Goal: Task Accomplishment & Management: Manage account settings

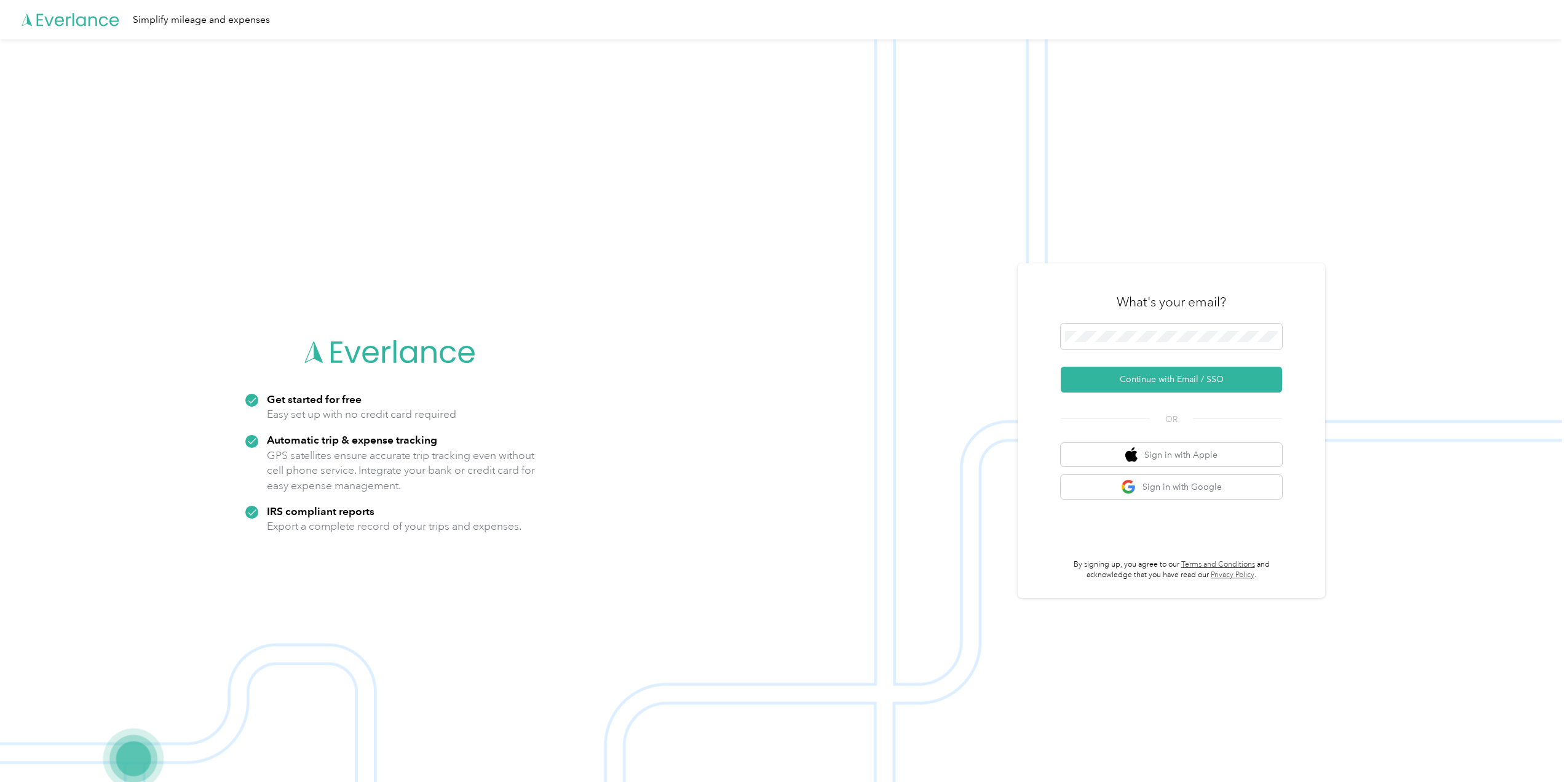
click at [101, 14] on icon at bounding box center [71, 19] width 98 height 71
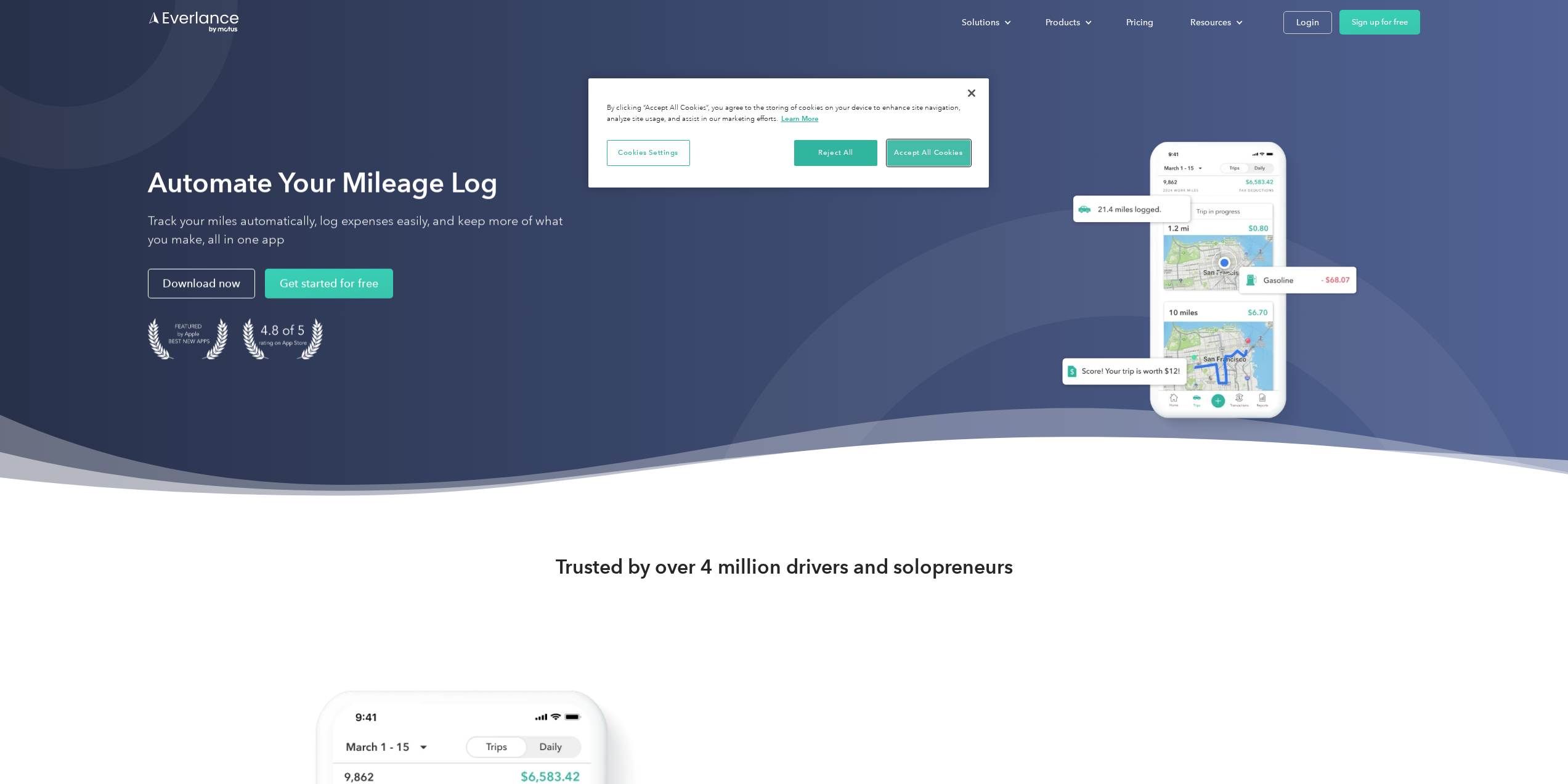
click at [899, 154] on button "Accept All Cookies" at bounding box center [929, 152] width 83 height 25
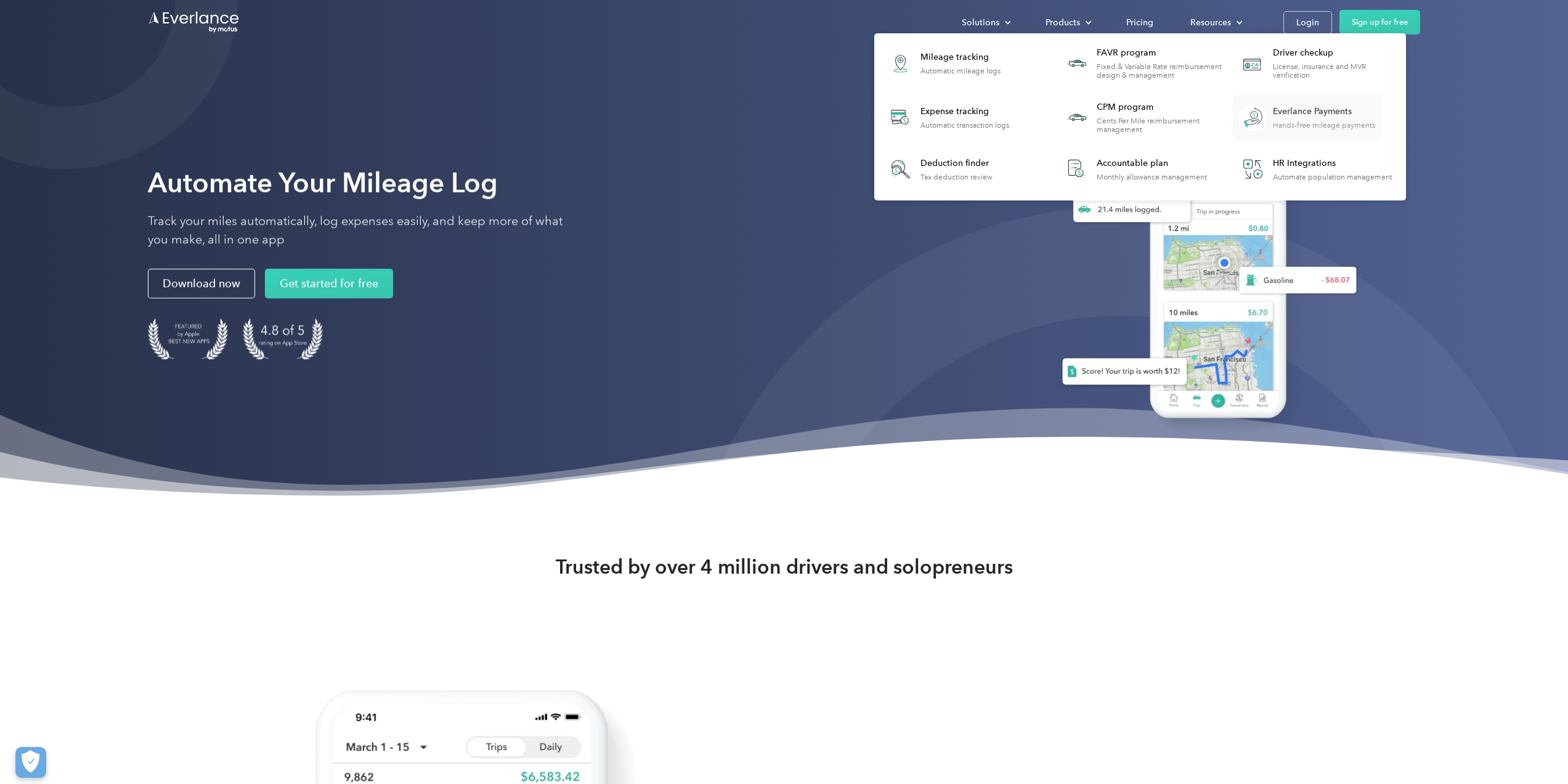
click at [1347, 112] on div "Everlance Payments" at bounding box center [1324, 112] width 102 height 12
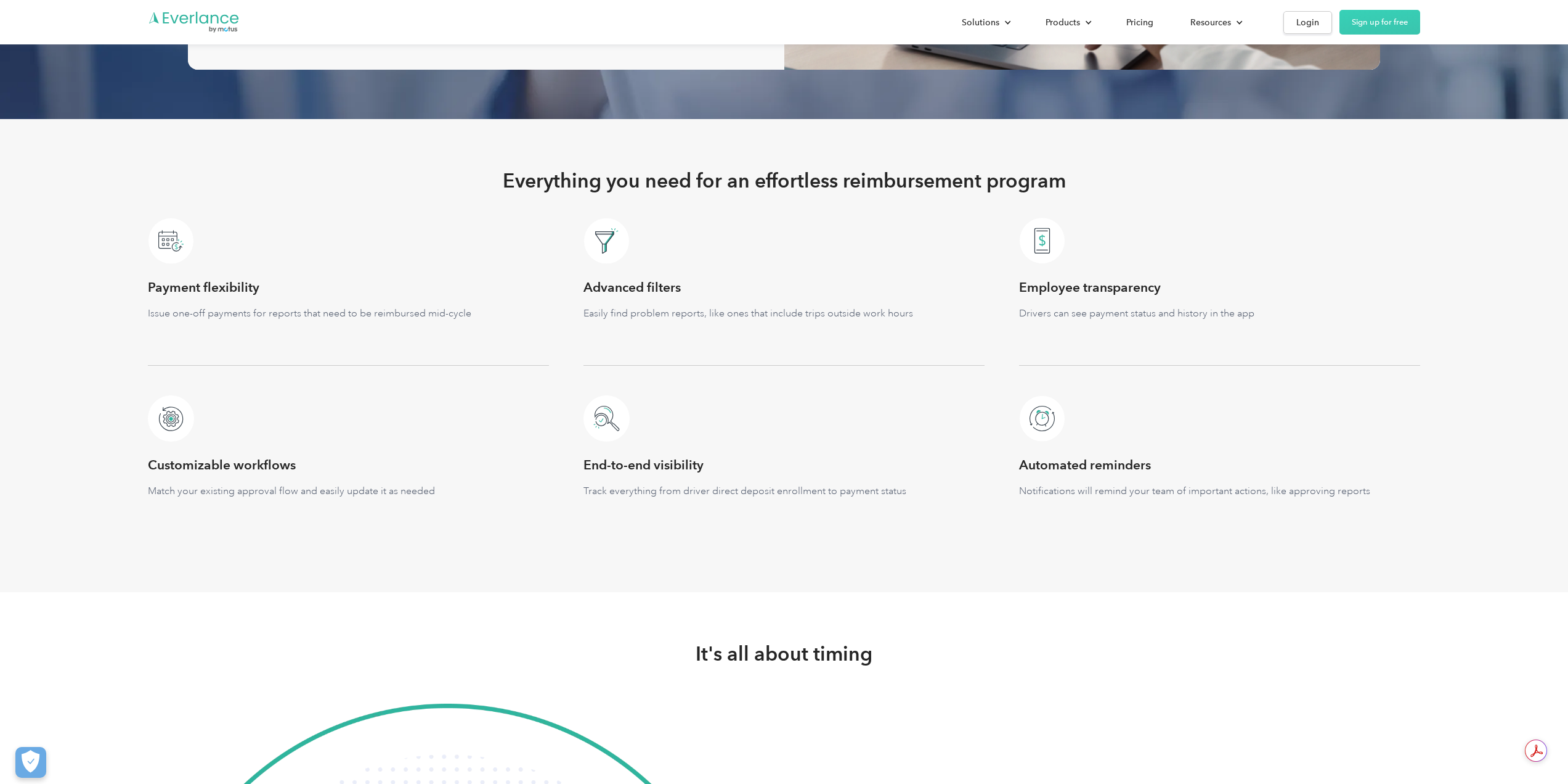
scroll to position [1603, 0]
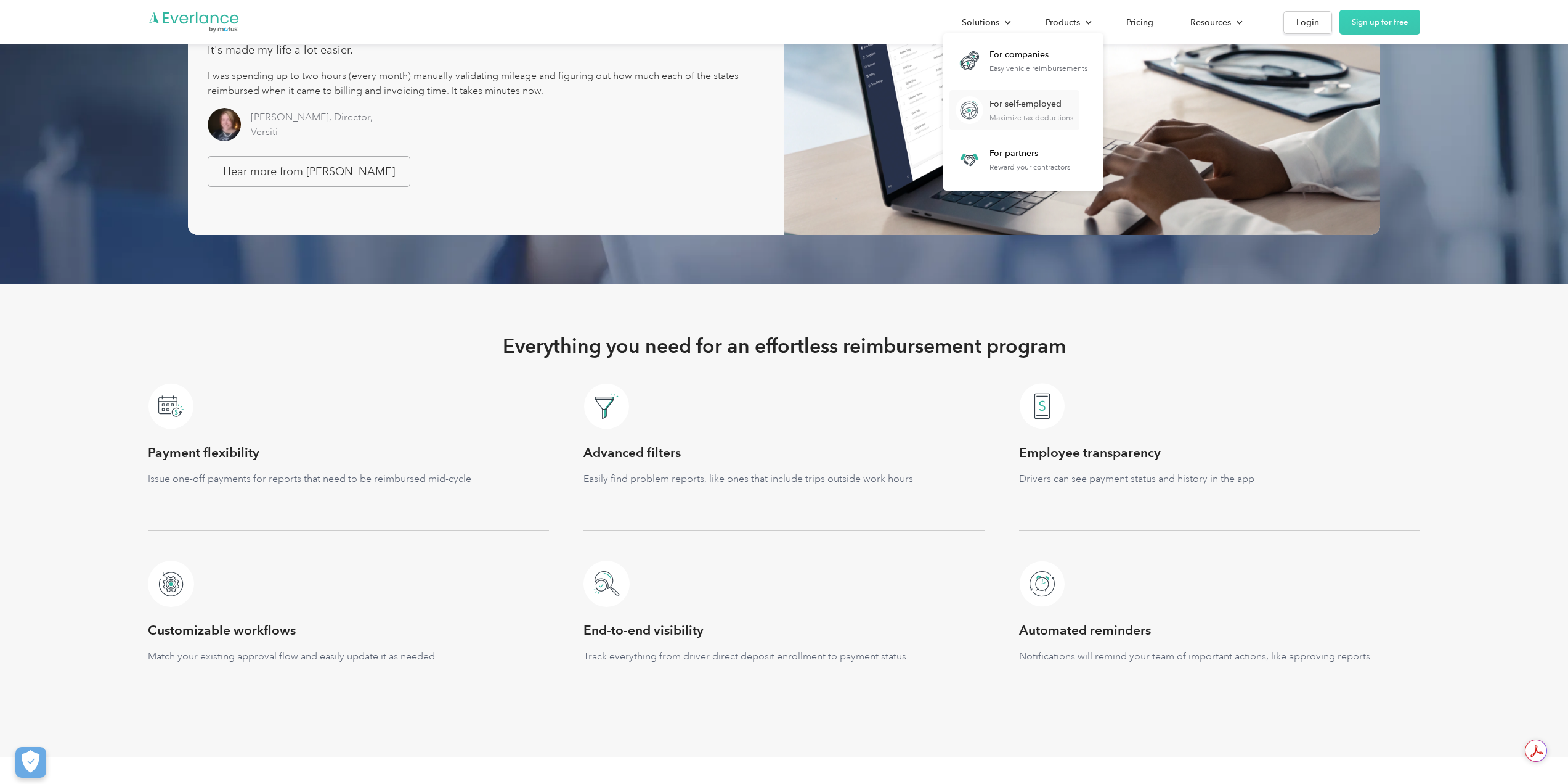
click at [1022, 106] on div "For self-employed" at bounding box center [1031, 105] width 83 height 12
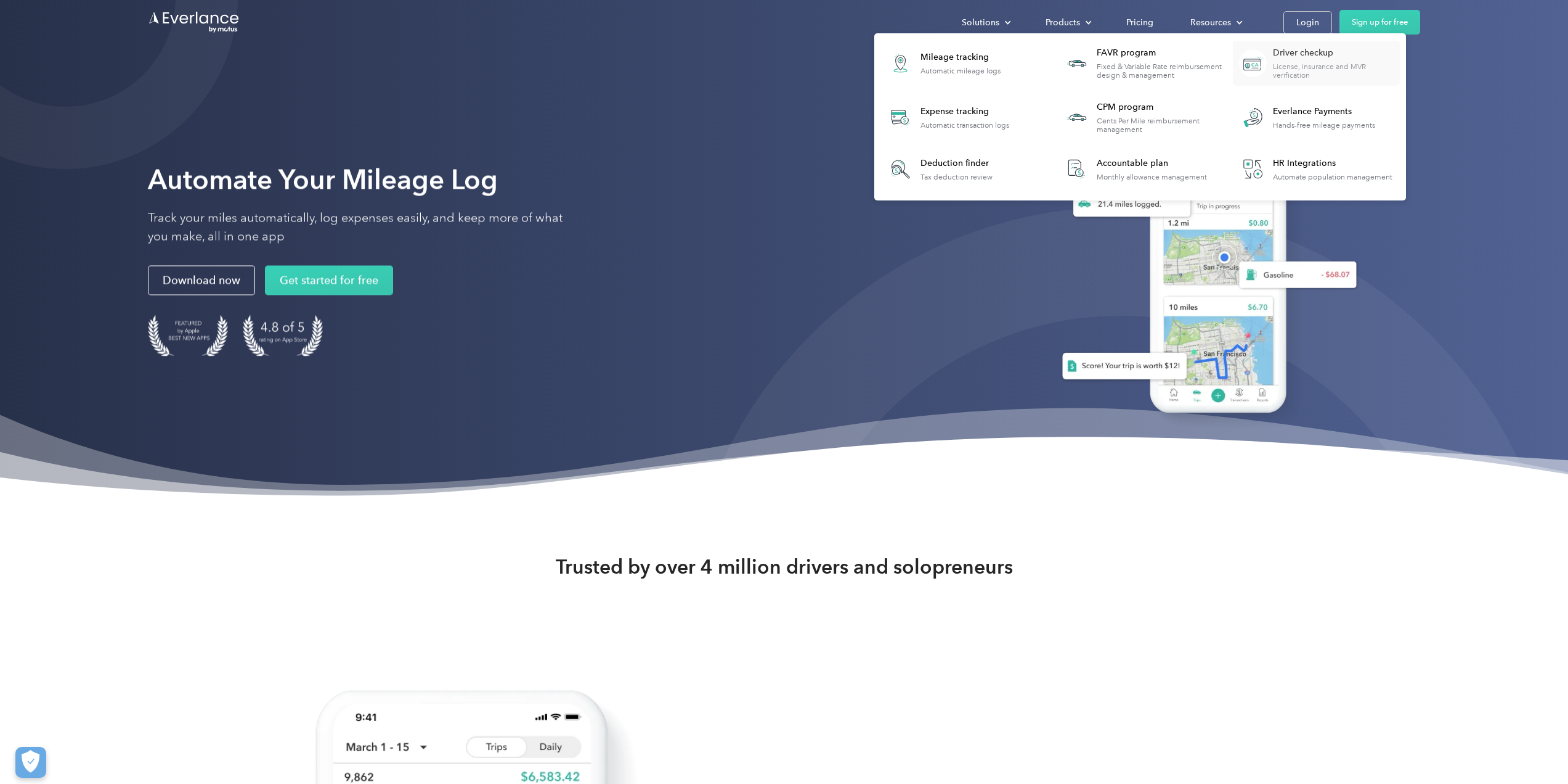
click at [1292, 63] on div "License, insurance and MVR verification" at bounding box center [1336, 71] width 126 height 18
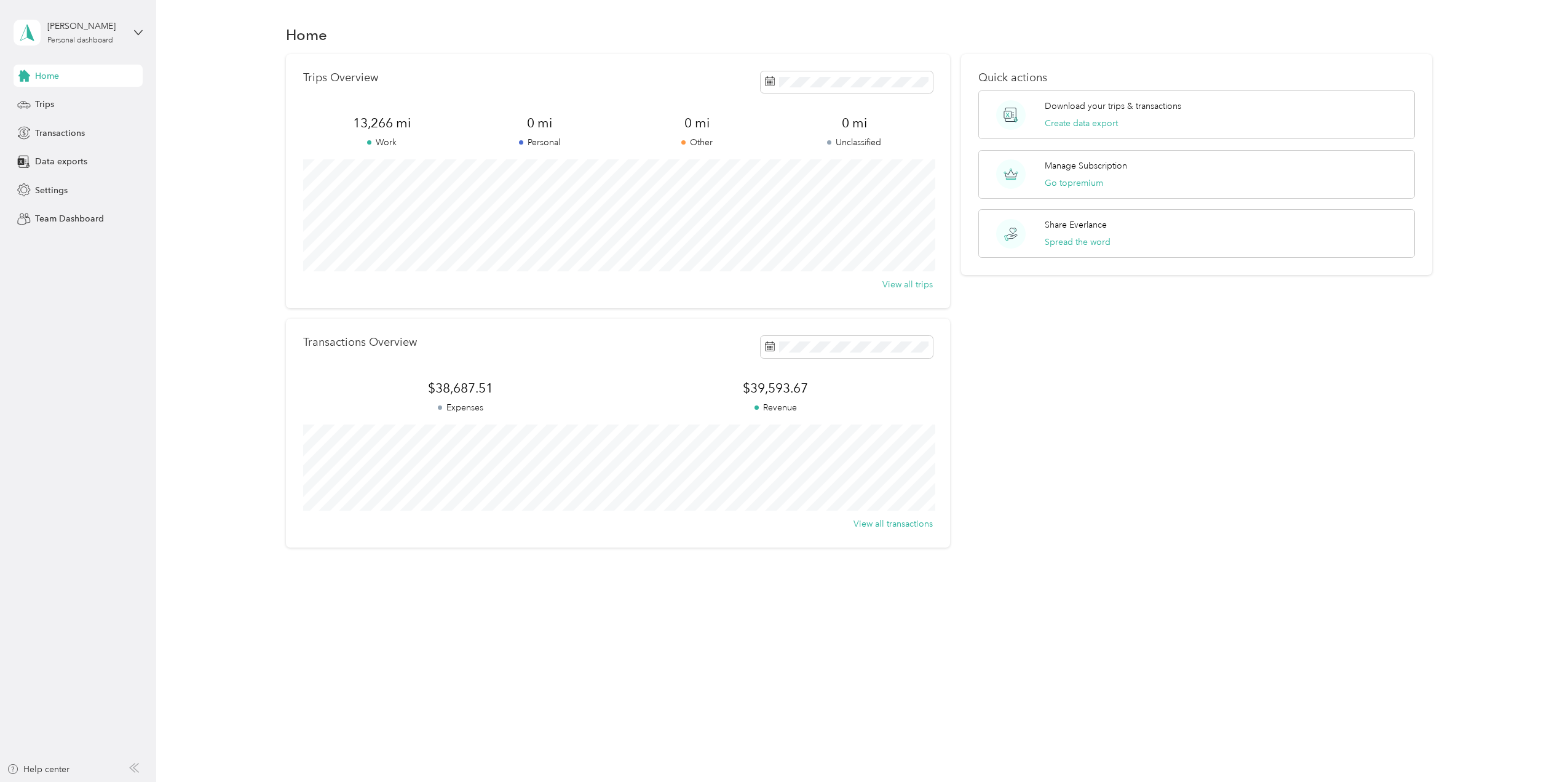
click at [77, 77] on div "Home" at bounding box center [77, 75] width 129 height 22
click at [52, 89] on div "Home Trips Transactions Data exports Settings Team Dashboard" at bounding box center [77, 147] width 129 height 166
click at [46, 103] on span "Trips" at bounding box center [45, 104] width 19 height 13
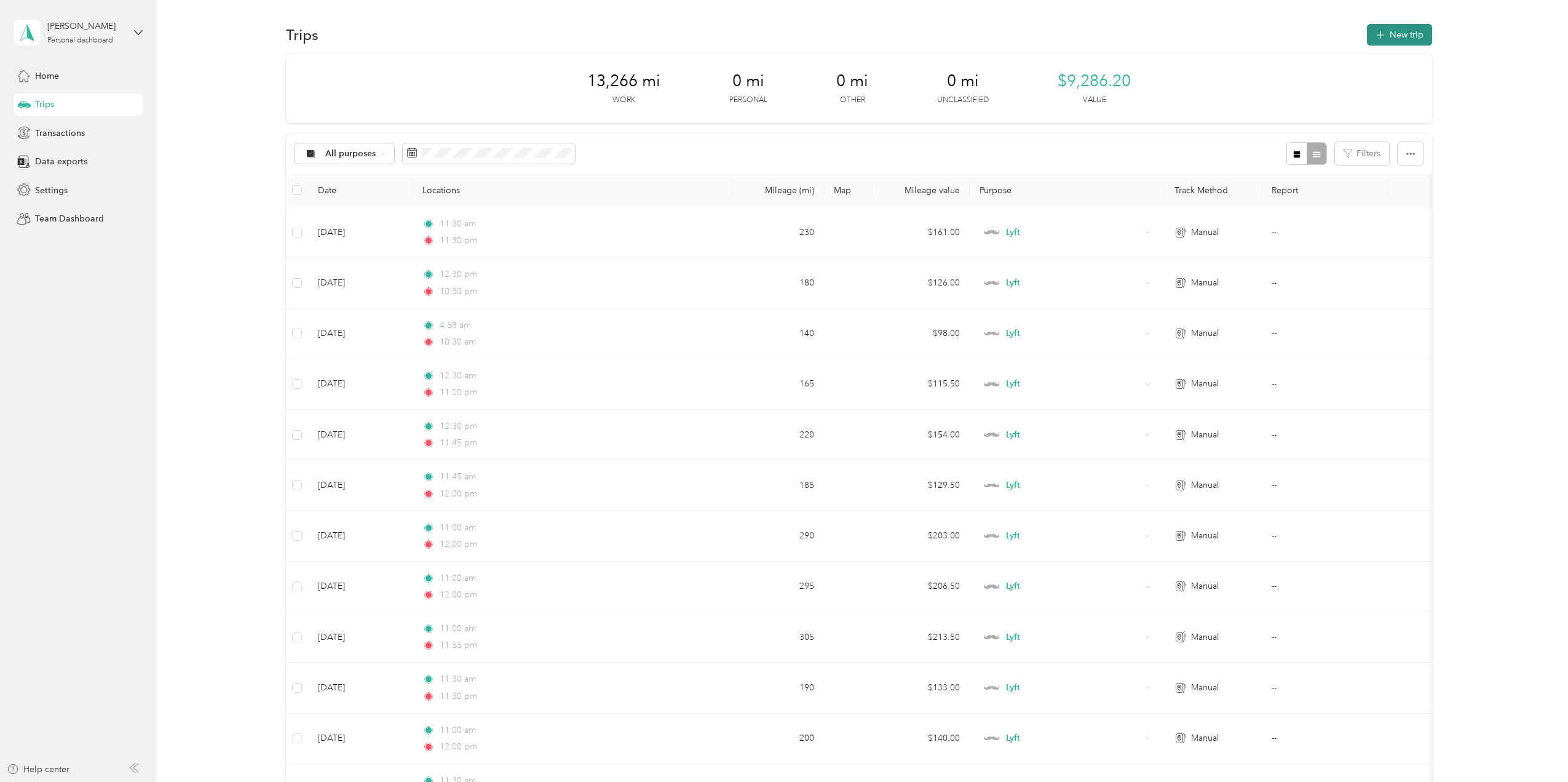
click at [1401, 36] on button "New trip" at bounding box center [1399, 34] width 65 height 22
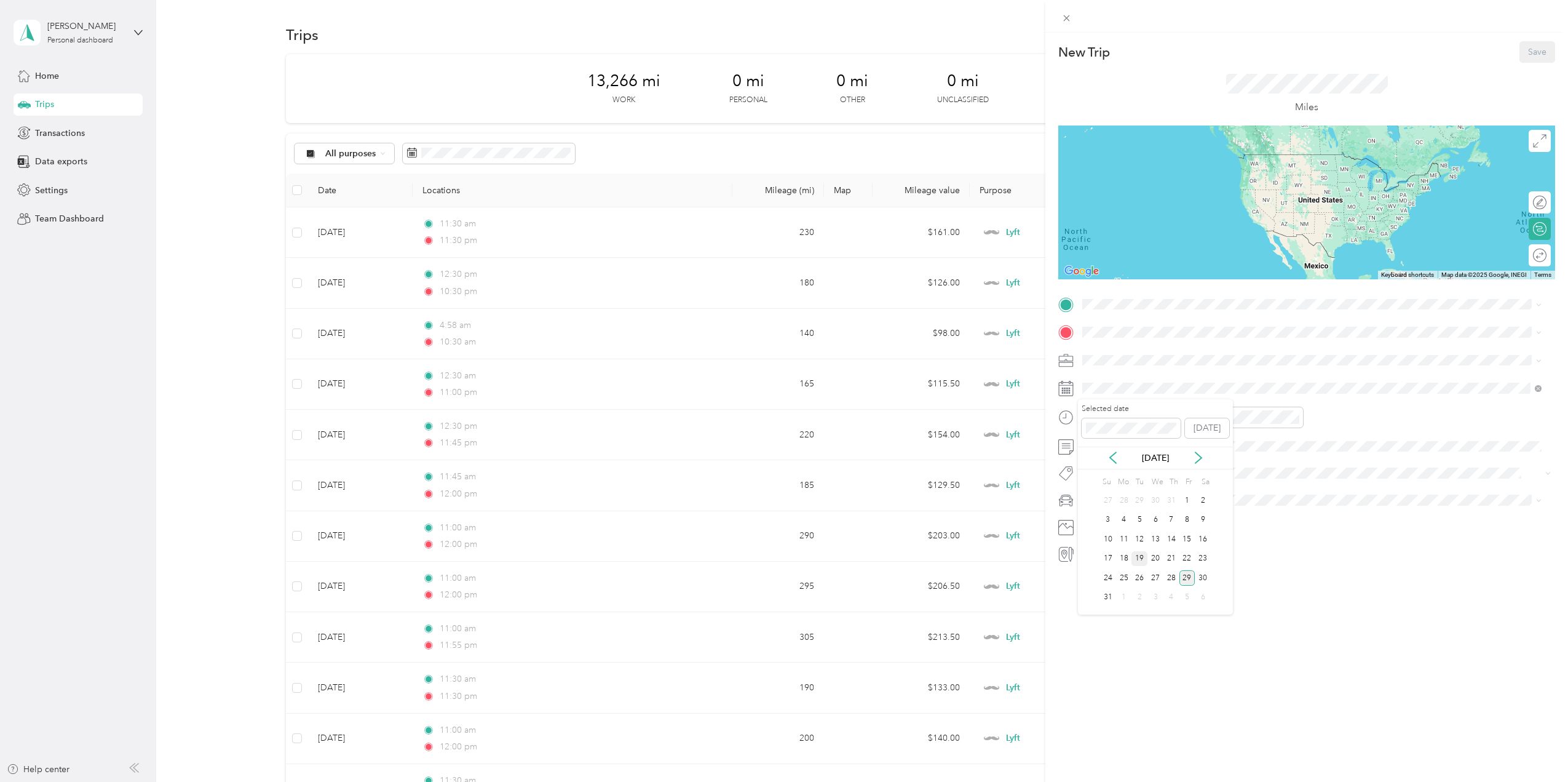
click at [1144, 559] on div "19" at bounding box center [1139, 559] width 16 height 16
click at [1093, 561] on div "11" at bounding box center [1096, 560] width 30 height 18
click at [1127, 506] on div "30" at bounding box center [1131, 509] width 30 height 18
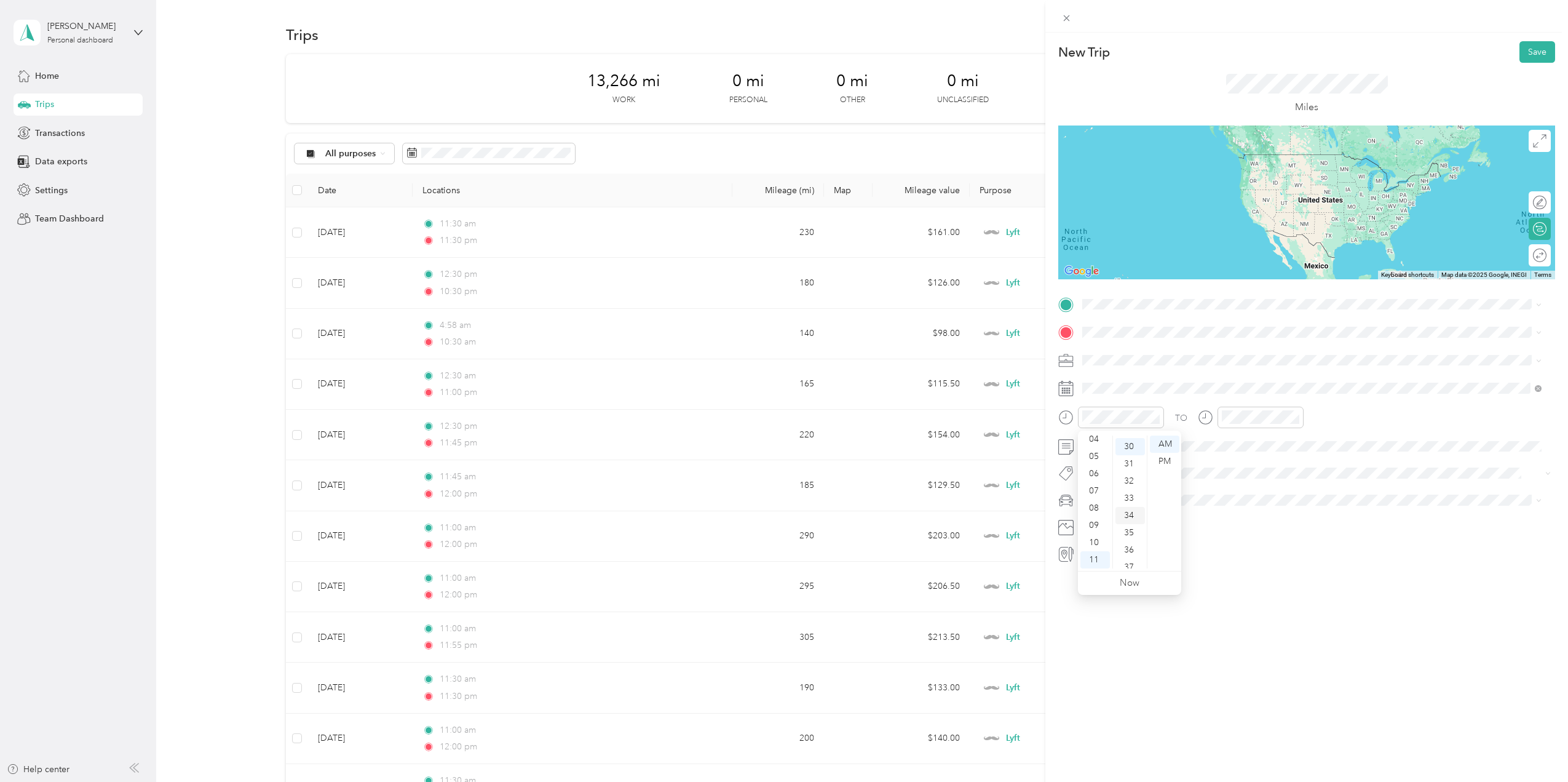
scroll to position [516, 0]
click at [1208, 550] on div at bounding box center [1316, 554] width 477 height 19
click at [1237, 561] on div "11" at bounding box center [1234, 560] width 30 height 18
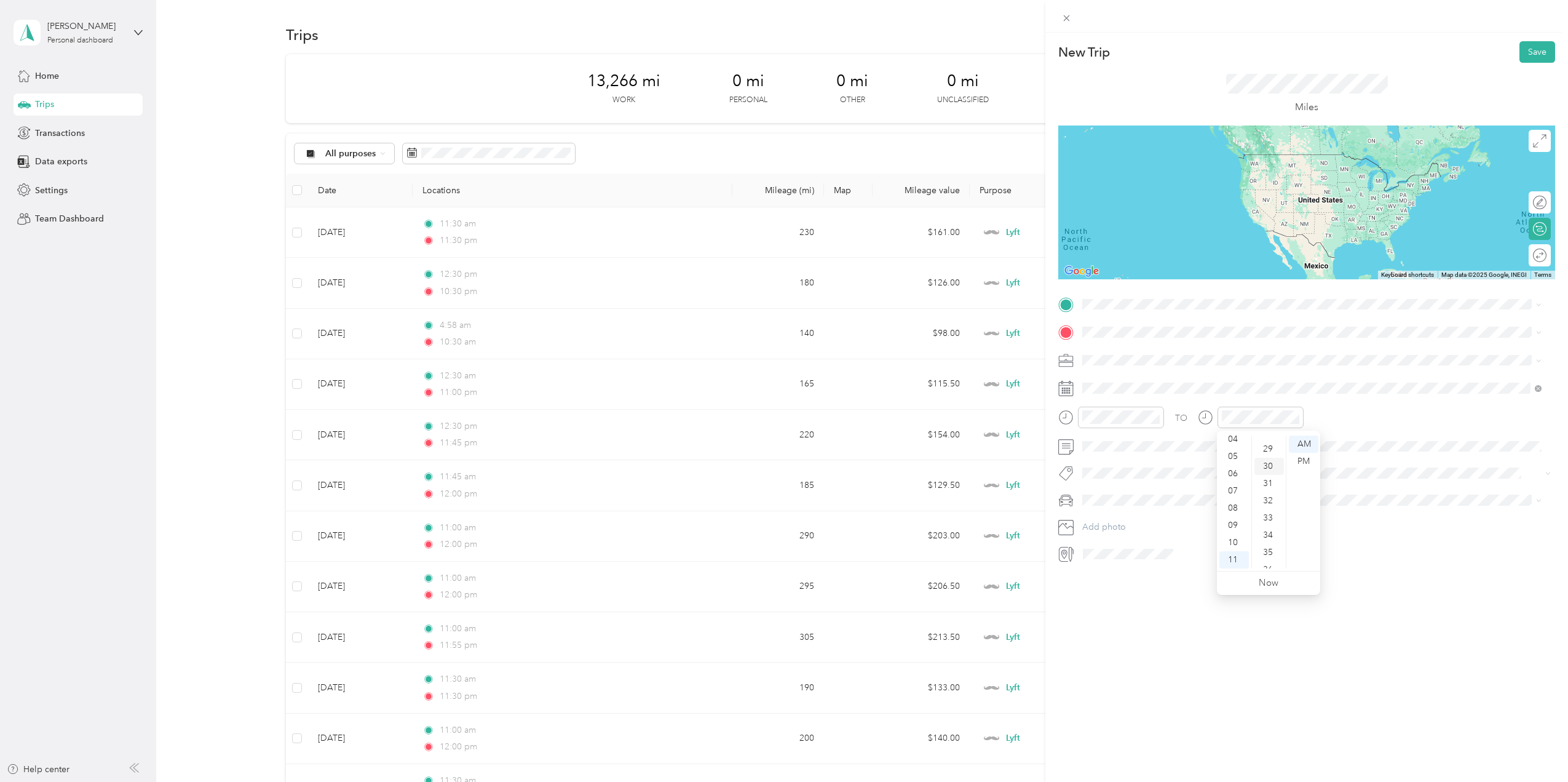
click at [1266, 463] on div "30" at bounding box center [1269, 466] width 30 height 18
click at [1297, 459] on div "PM" at bounding box center [1303, 461] width 30 height 18
click at [1204, 601] on div "New Trip Save This trip cannot be edited because it is either under review, app…" at bounding box center [1307, 423] width 522 height 782
click at [1098, 380] on span "Work" at bounding box center [1097, 381] width 21 height 11
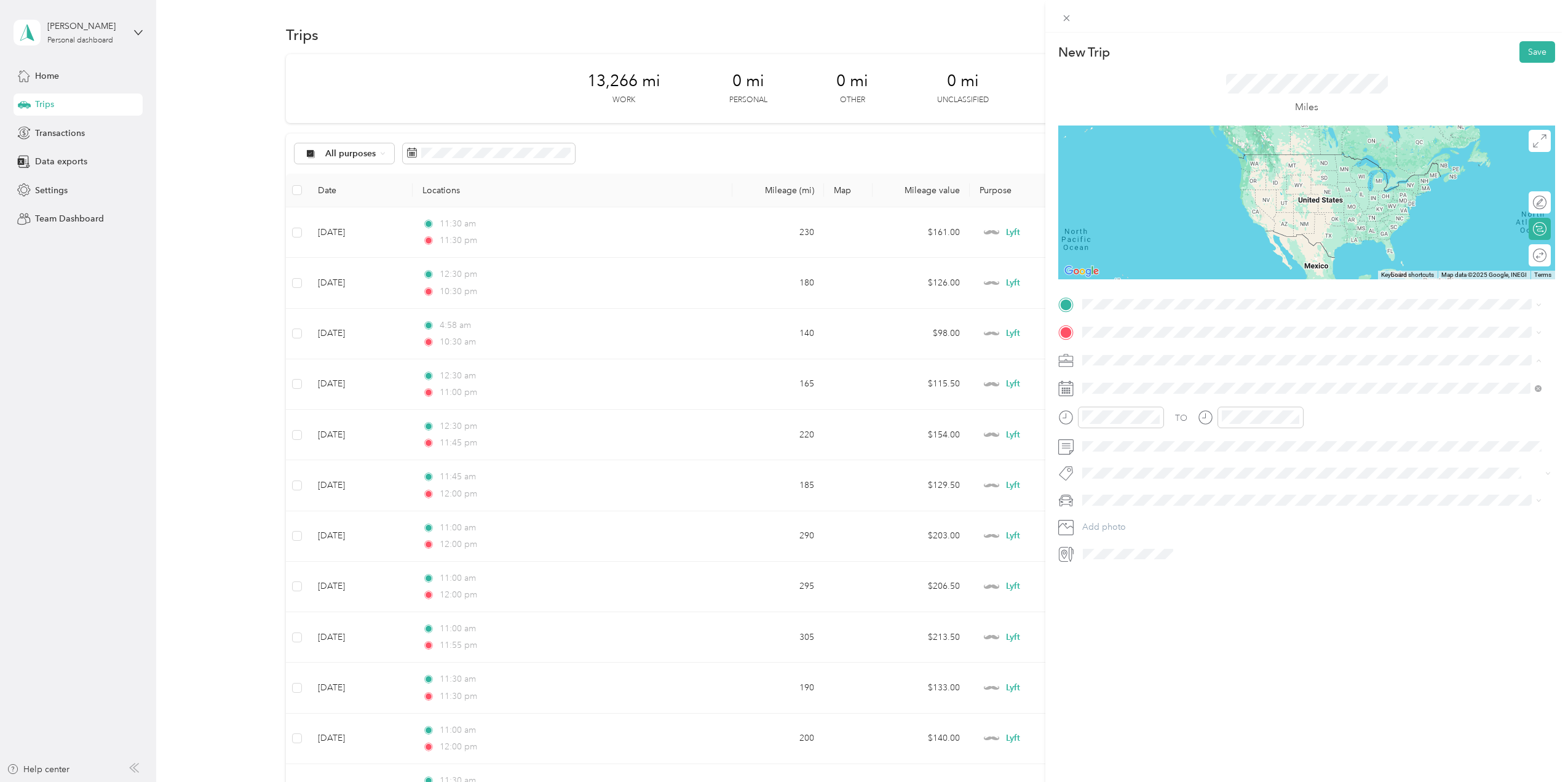
click at [1102, 421] on div "Lyft" at bounding box center [1312, 424] width 451 height 13
click at [1527, 51] on button "Save" at bounding box center [1536, 52] width 36 height 22
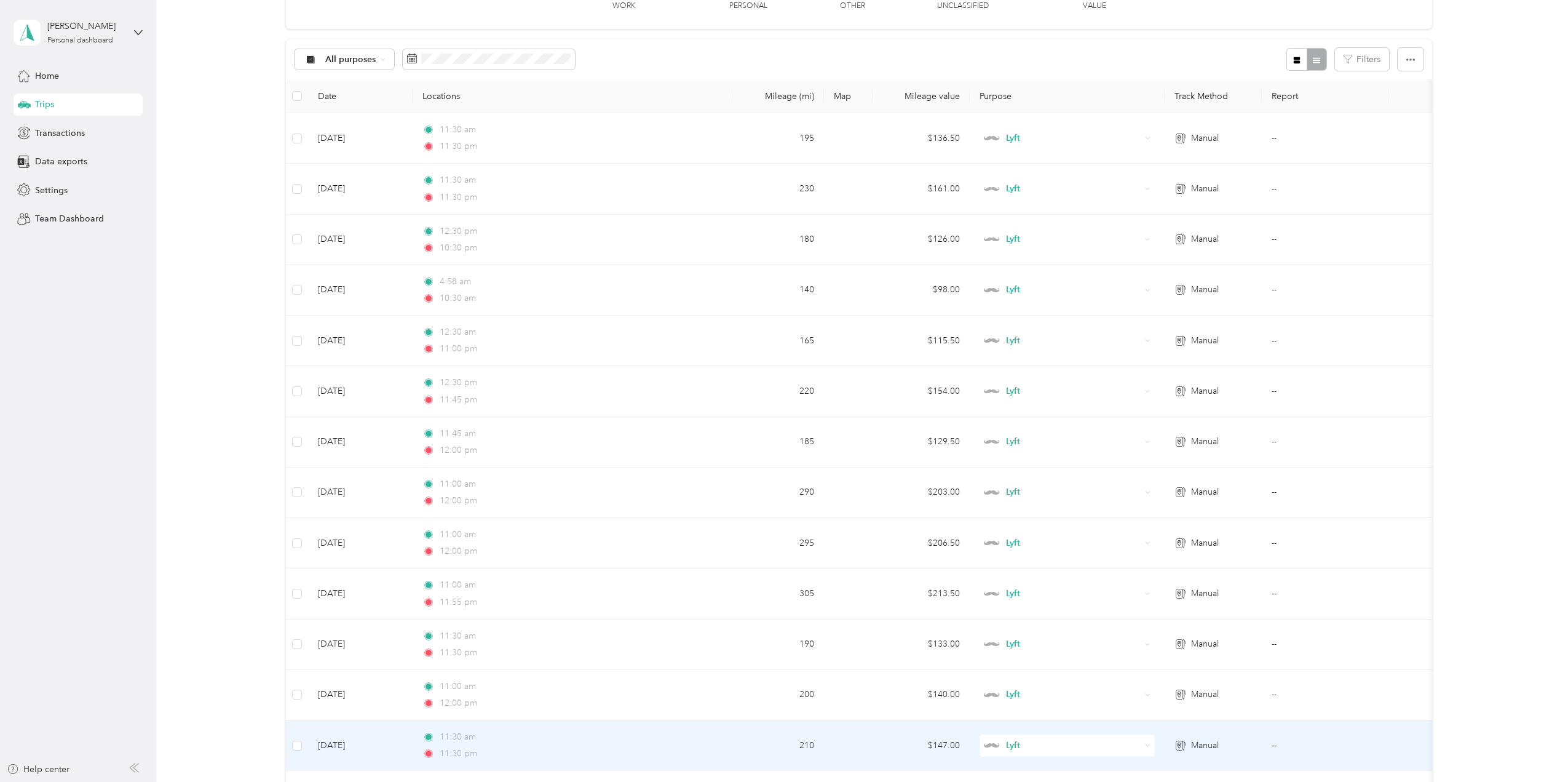
scroll to position [0, 0]
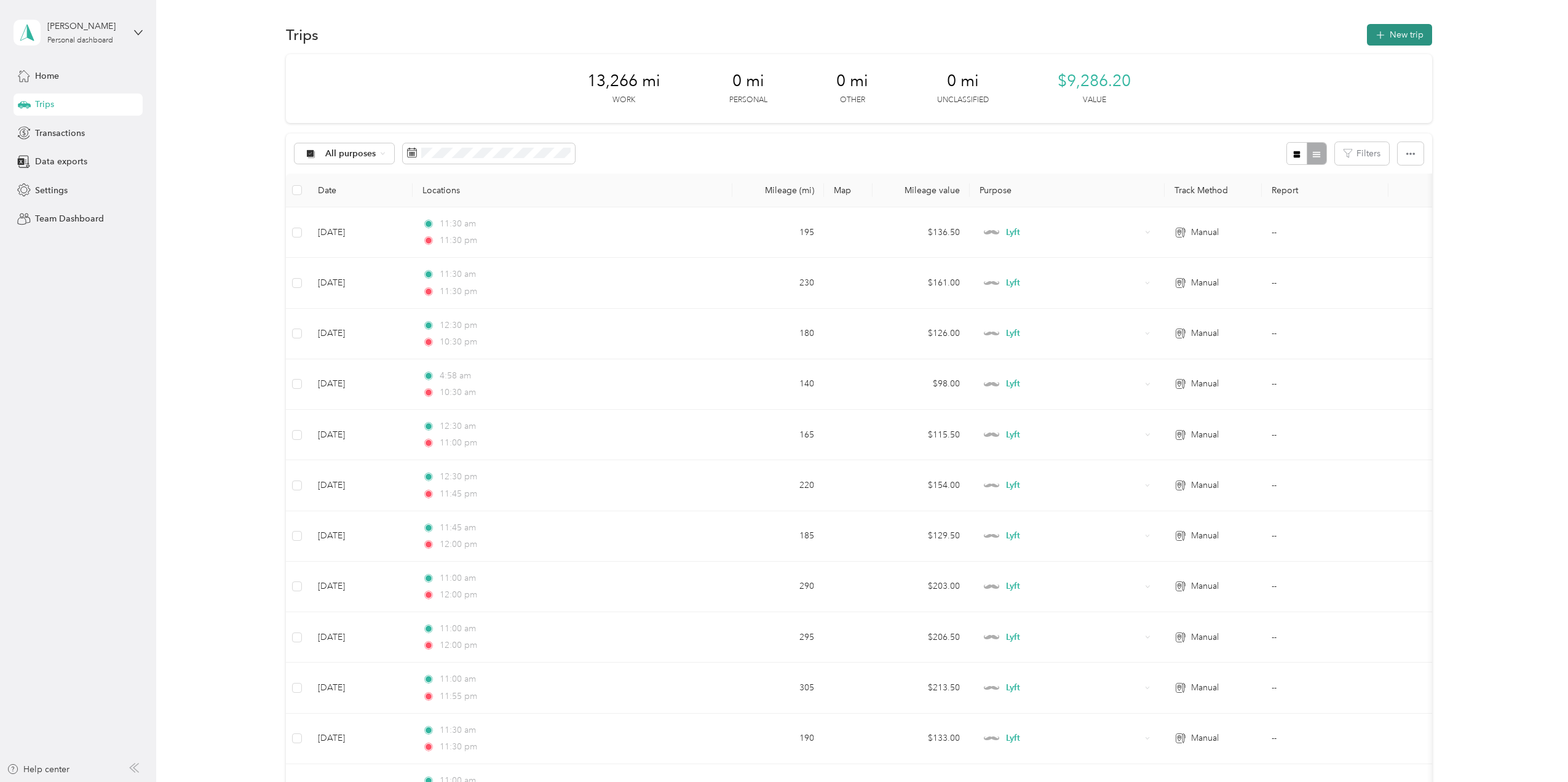
click at [1400, 38] on button "New trip" at bounding box center [1399, 34] width 65 height 22
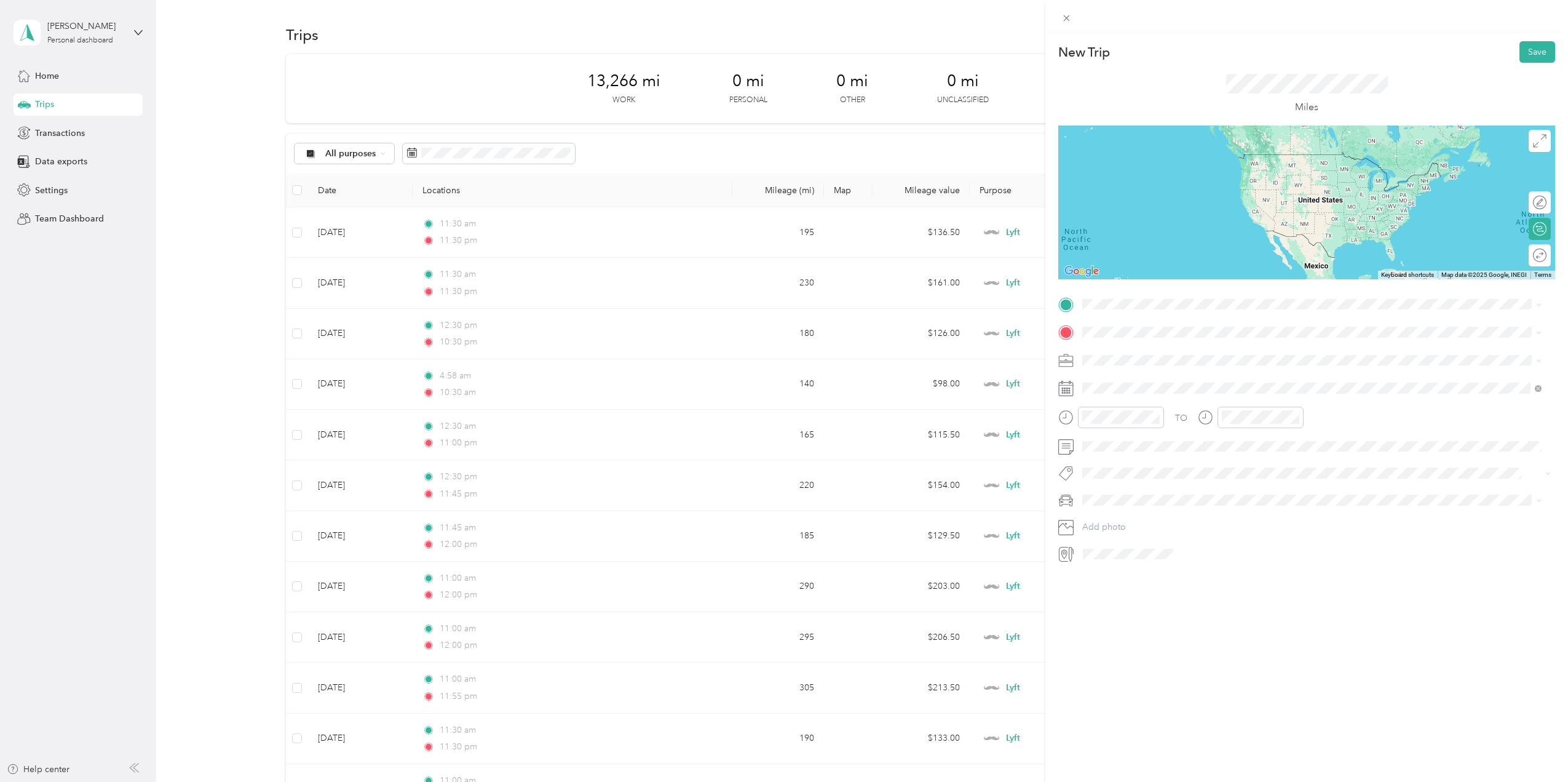
click at [1100, 420] on div "Lyft" at bounding box center [1312, 423] width 451 height 13
click at [1314, 558] on div at bounding box center [1316, 554] width 477 height 19
click at [1305, 452] on div "AM" at bounding box center [1303, 444] width 30 height 18
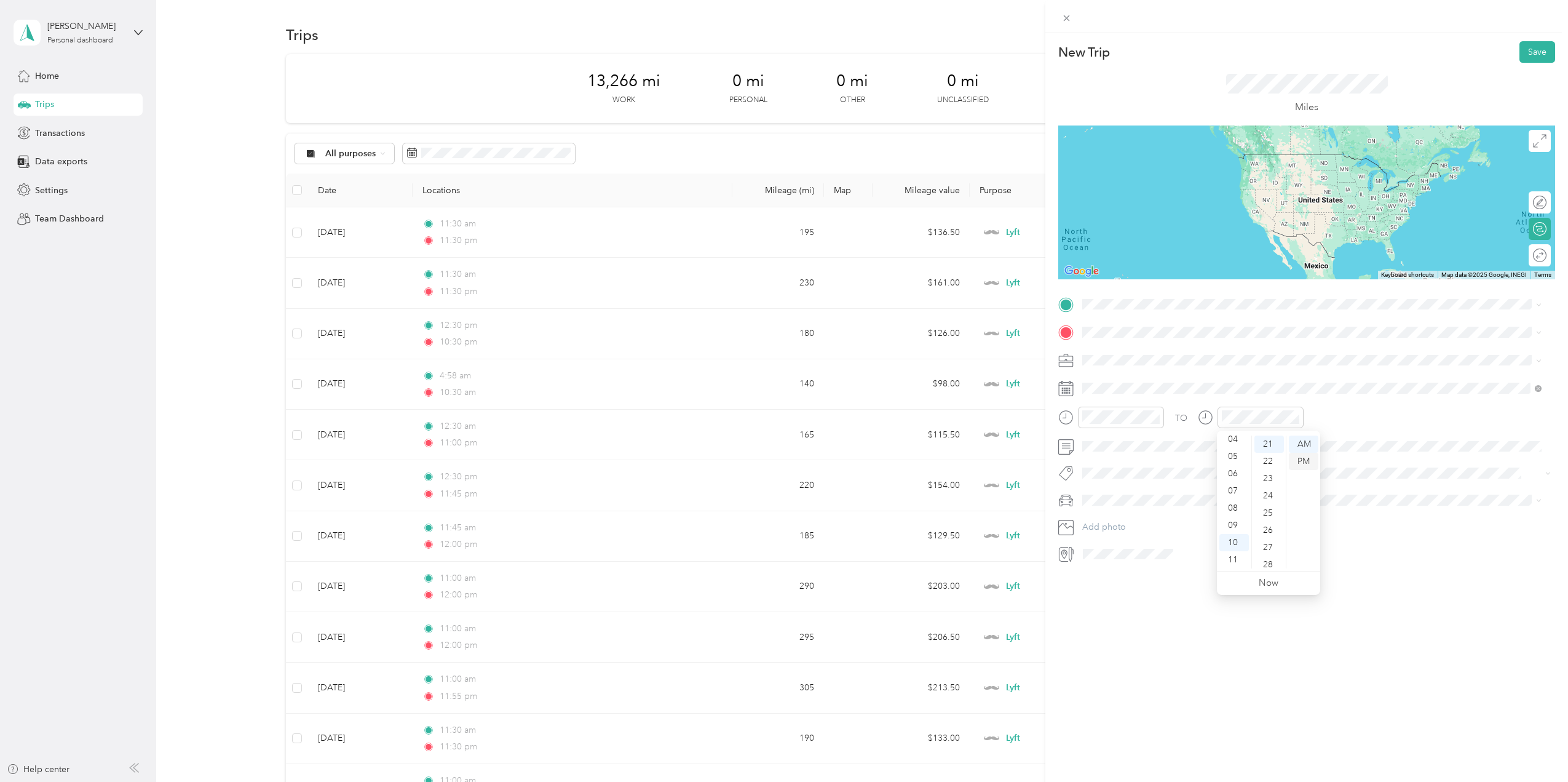
click at [1296, 460] on div "PM" at bounding box center [1303, 461] width 30 height 18
click at [1215, 423] on div at bounding box center [1251, 417] width 106 height 22
click at [1309, 460] on div "PM" at bounding box center [1303, 461] width 30 height 18
click at [1384, 594] on div "New Trip Save This trip cannot be edited because it is either under review, app…" at bounding box center [1307, 423] width 522 height 782
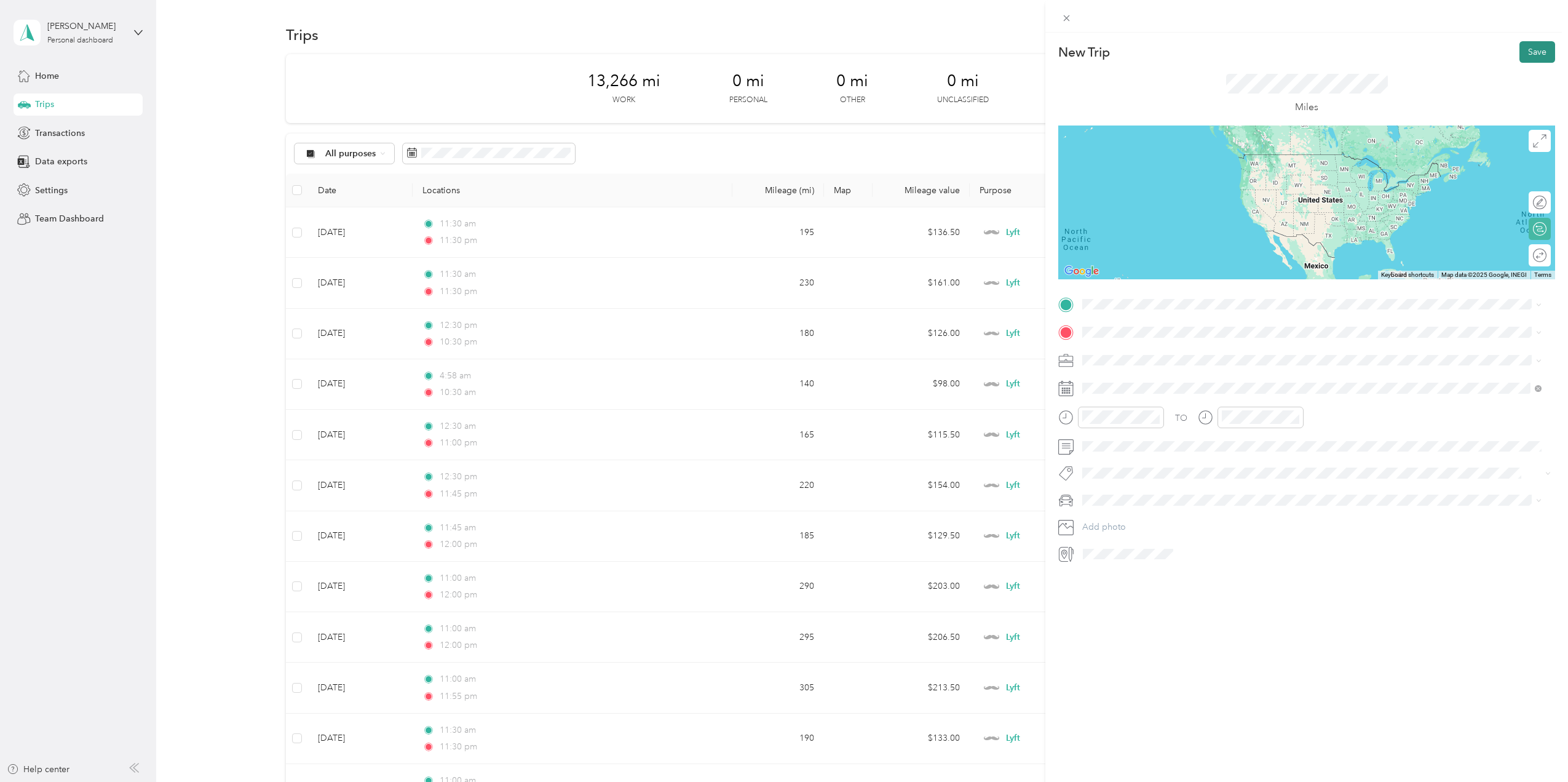
click at [1529, 54] on button "Save" at bounding box center [1536, 52] width 36 height 22
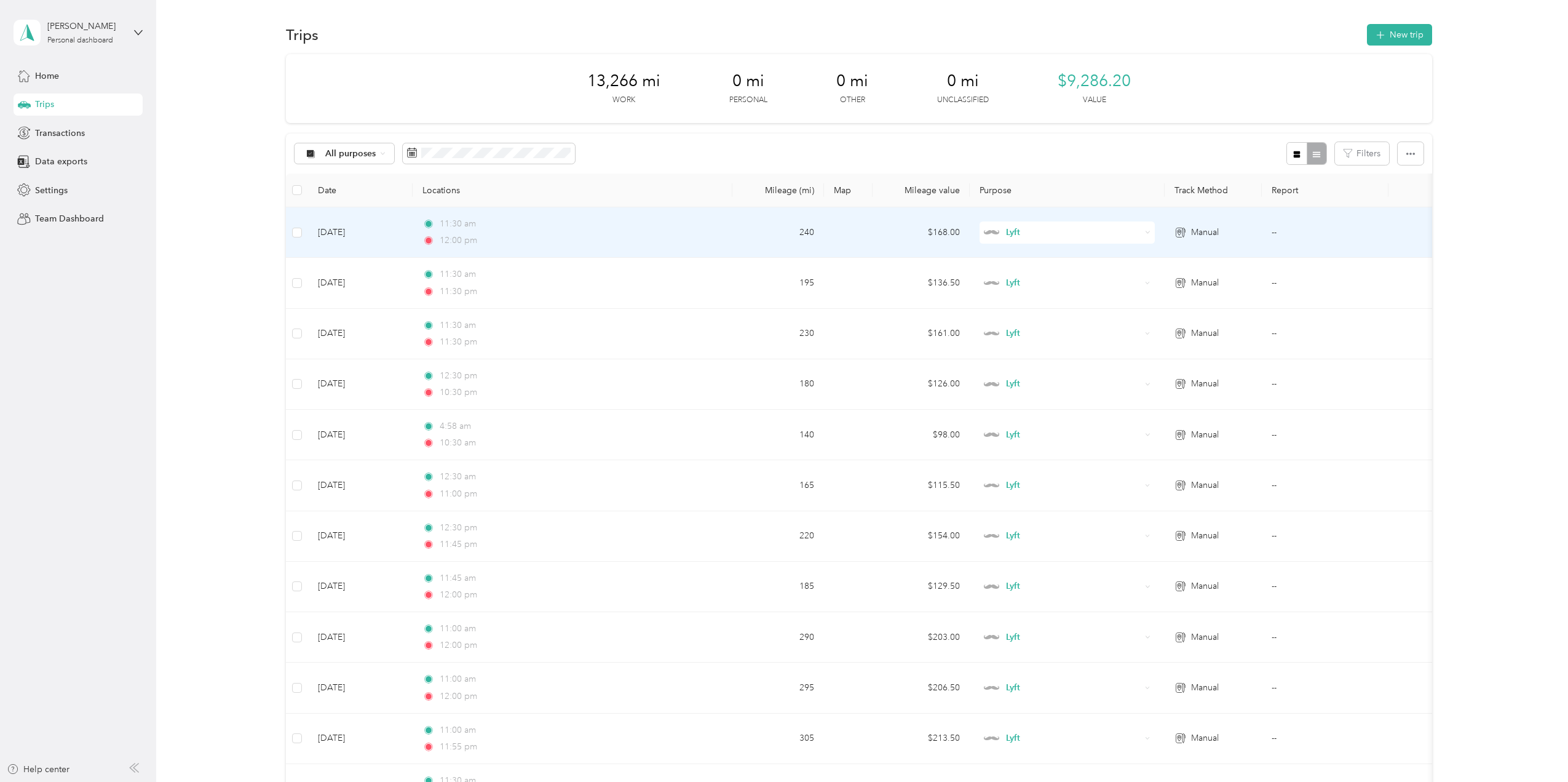
click at [393, 234] on td "[DATE]" at bounding box center [359, 232] width 104 height 51
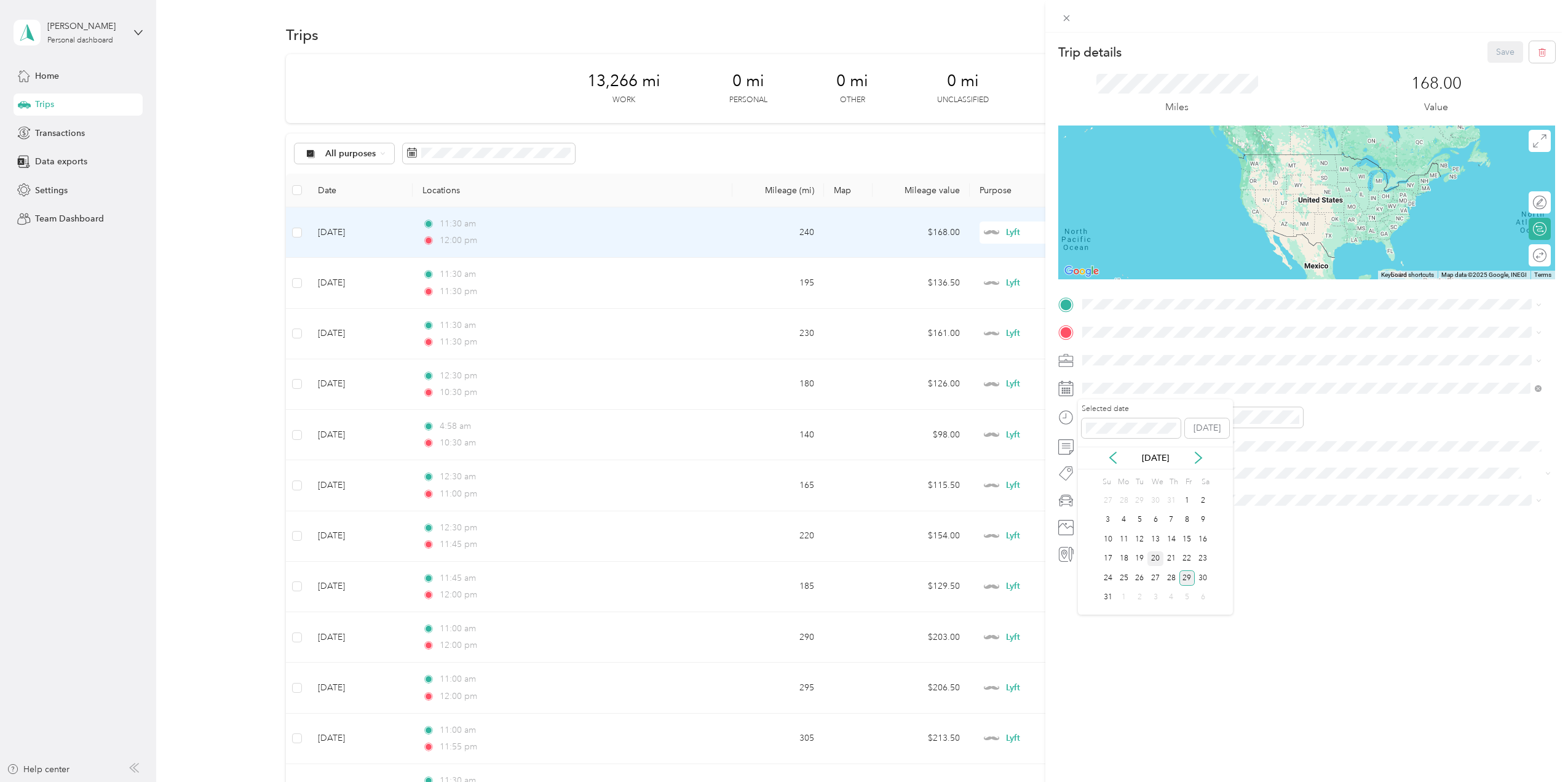
click at [1156, 561] on div "20" at bounding box center [1155, 559] width 16 height 16
click at [1487, 53] on button "Save" at bounding box center [1505, 52] width 36 height 22
click at [1490, 85] on div "168.00 Value" at bounding box center [1436, 94] width 238 height 41
click at [1481, 100] on div "168.00 Value" at bounding box center [1436, 94] width 238 height 41
click at [1543, 18] on icon at bounding box center [1540, 24] width 10 height 11
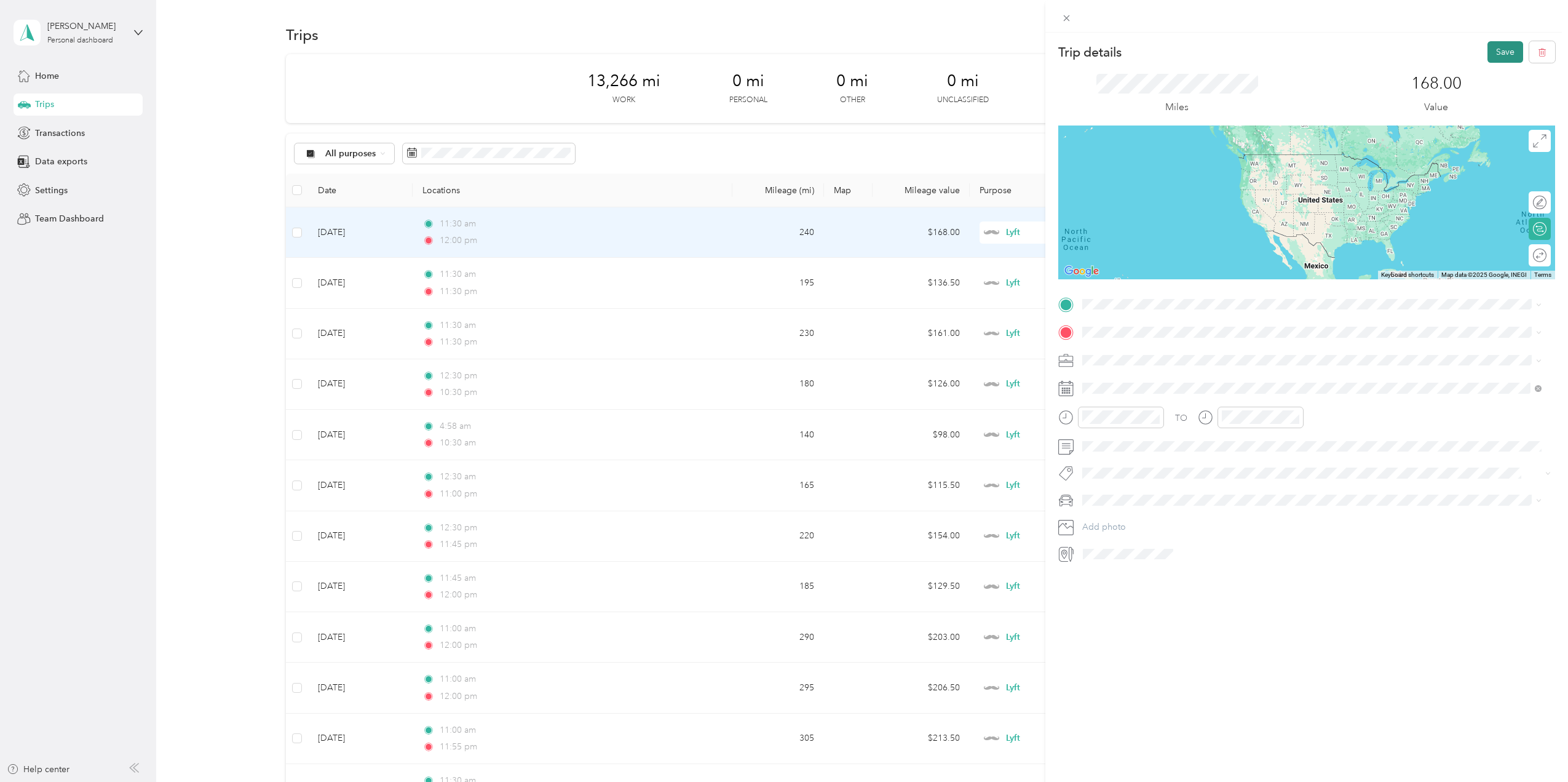
click at [1496, 56] on button "Save" at bounding box center [1505, 52] width 36 height 22
click at [1540, 25] on icon at bounding box center [1540, 24] width 5 height 5
click at [1537, 44] on button "button" at bounding box center [1542, 52] width 25 height 22
click at [1501, 65] on button "Yes" at bounding box center [1496, 67] width 24 height 19
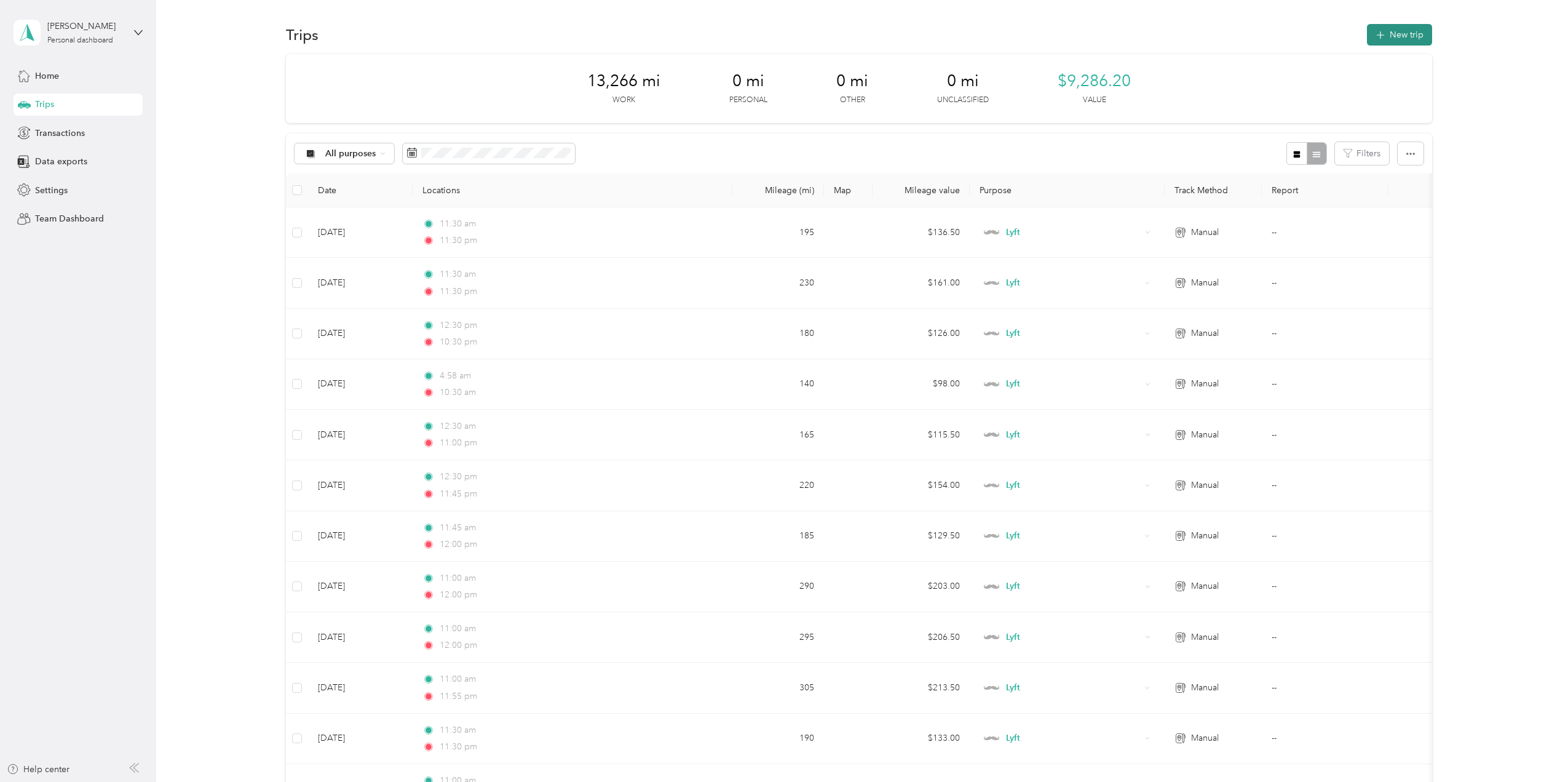
click at [1401, 26] on button "New trip" at bounding box center [1399, 34] width 65 height 22
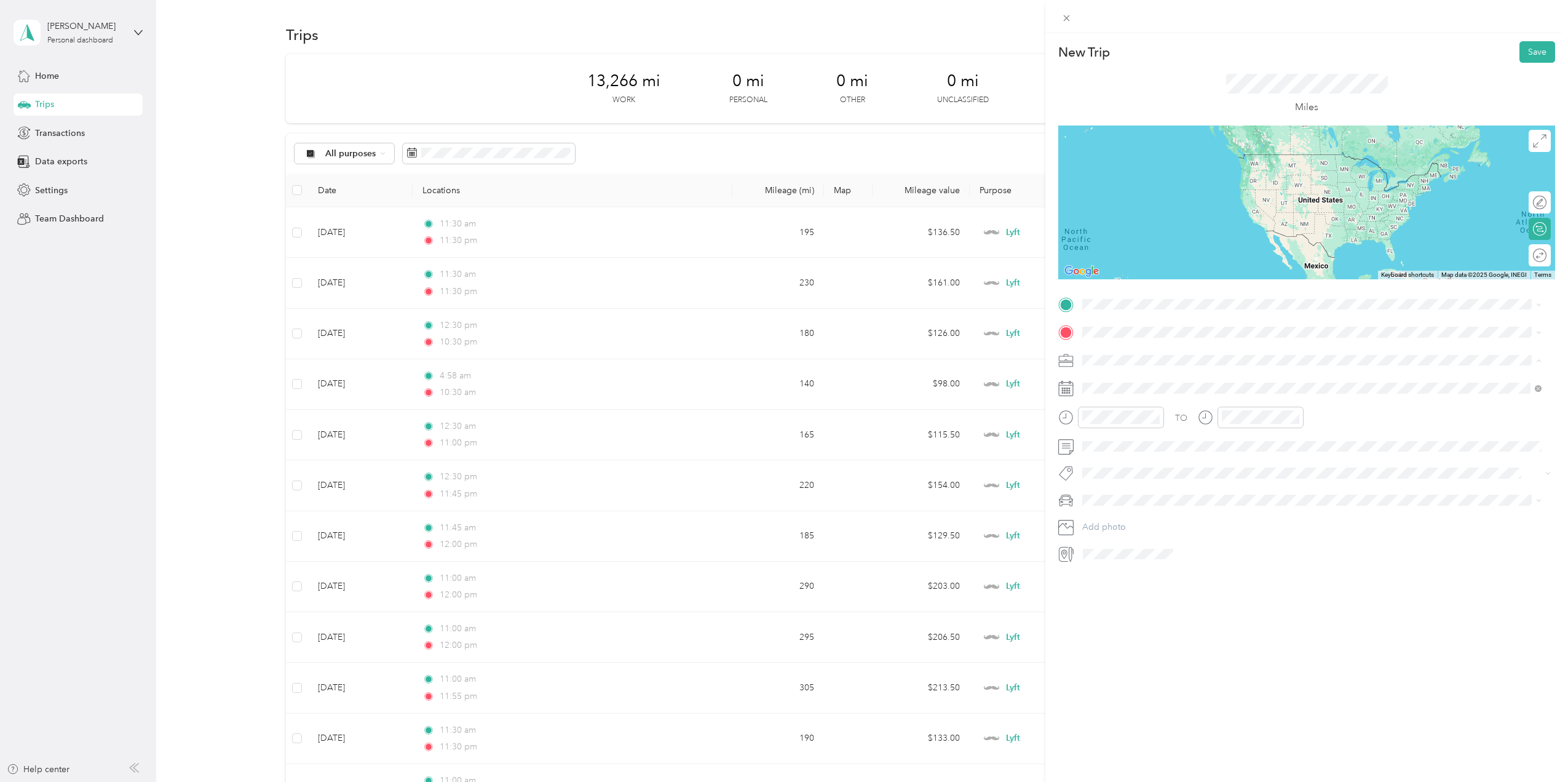
click at [1096, 428] on li "Lyft" at bounding box center [1312, 424] width 468 height 22
click at [1154, 559] on div "20" at bounding box center [1155, 559] width 16 height 16
click at [1101, 558] on div "11" at bounding box center [1096, 560] width 30 height 18
click at [1129, 529] on div "30" at bounding box center [1131, 530] width 30 height 18
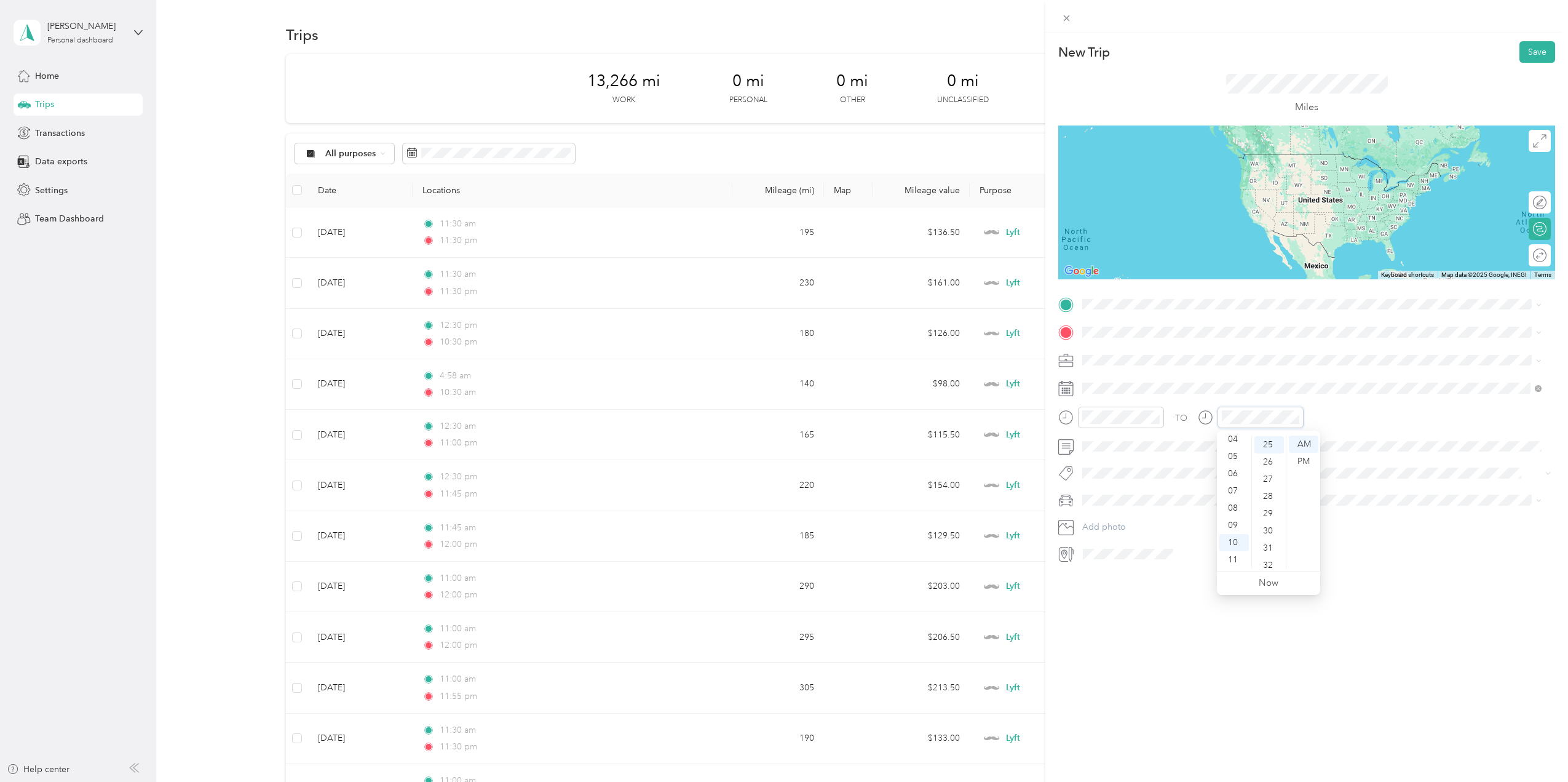
scroll to position [430, 0]
click at [1233, 560] on div "11" at bounding box center [1234, 560] width 30 height 18
click at [1214, 419] on div at bounding box center [1251, 417] width 106 height 22
click at [1277, 586] on link "Now" at bounding box center [1268, 582] width 19 height 11
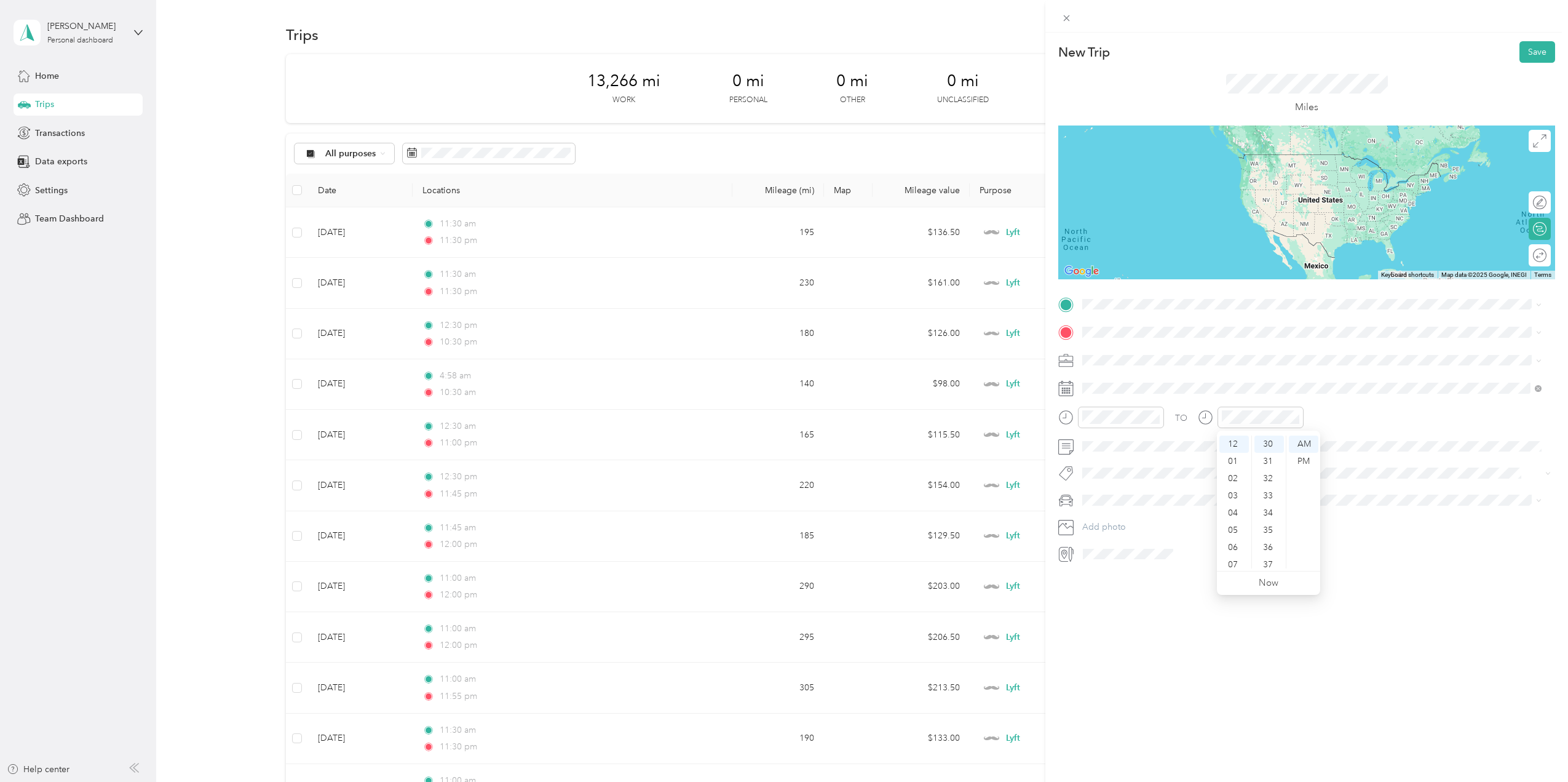
click at [1424, 548] on div at bounding box center [1316, 554] width 477 height 19
click at [1316, 463] on div "PM" at bounding box center [1303, 461] width 30 height 18
click at [1217, 416] on div at bounding box center [1260, 417] width 86 height 22
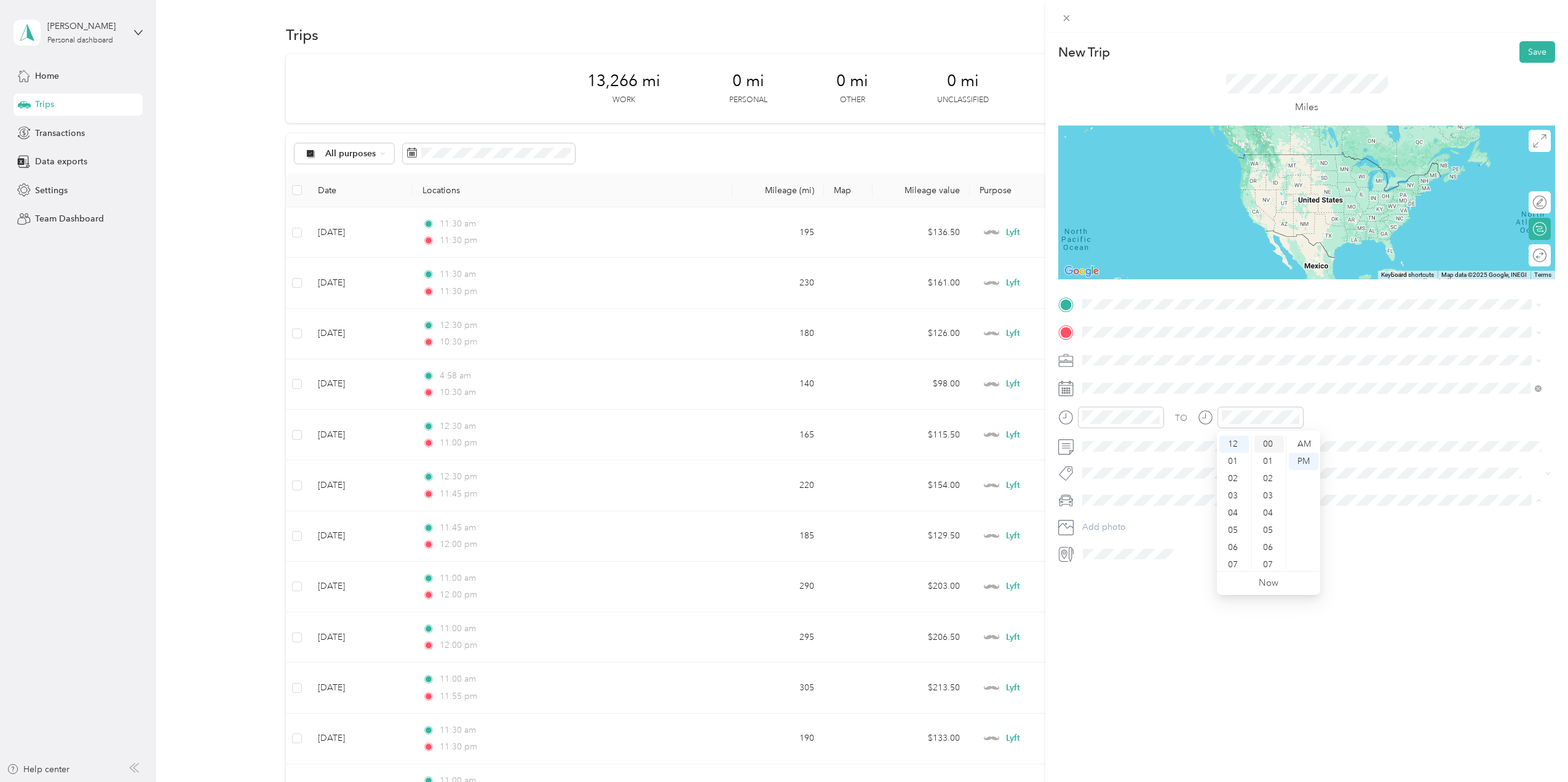
click at [1259, 443] on div "00" at bounding box center [1269, 444] width 30 height 18
click at [1383, 484] on div "TO Add photo" at bounding box center [1306, 429] width 497 height 269
drag, startPoint x: 1283, startPoint y: 769, endPoint x: 848, endPoint y: 712, distance: 438.7
click at [848, 712] on div "New Trip Save This trip cannot be edited because it is either under review, app…" at bounding box center [784, 391] width 1568 height 782
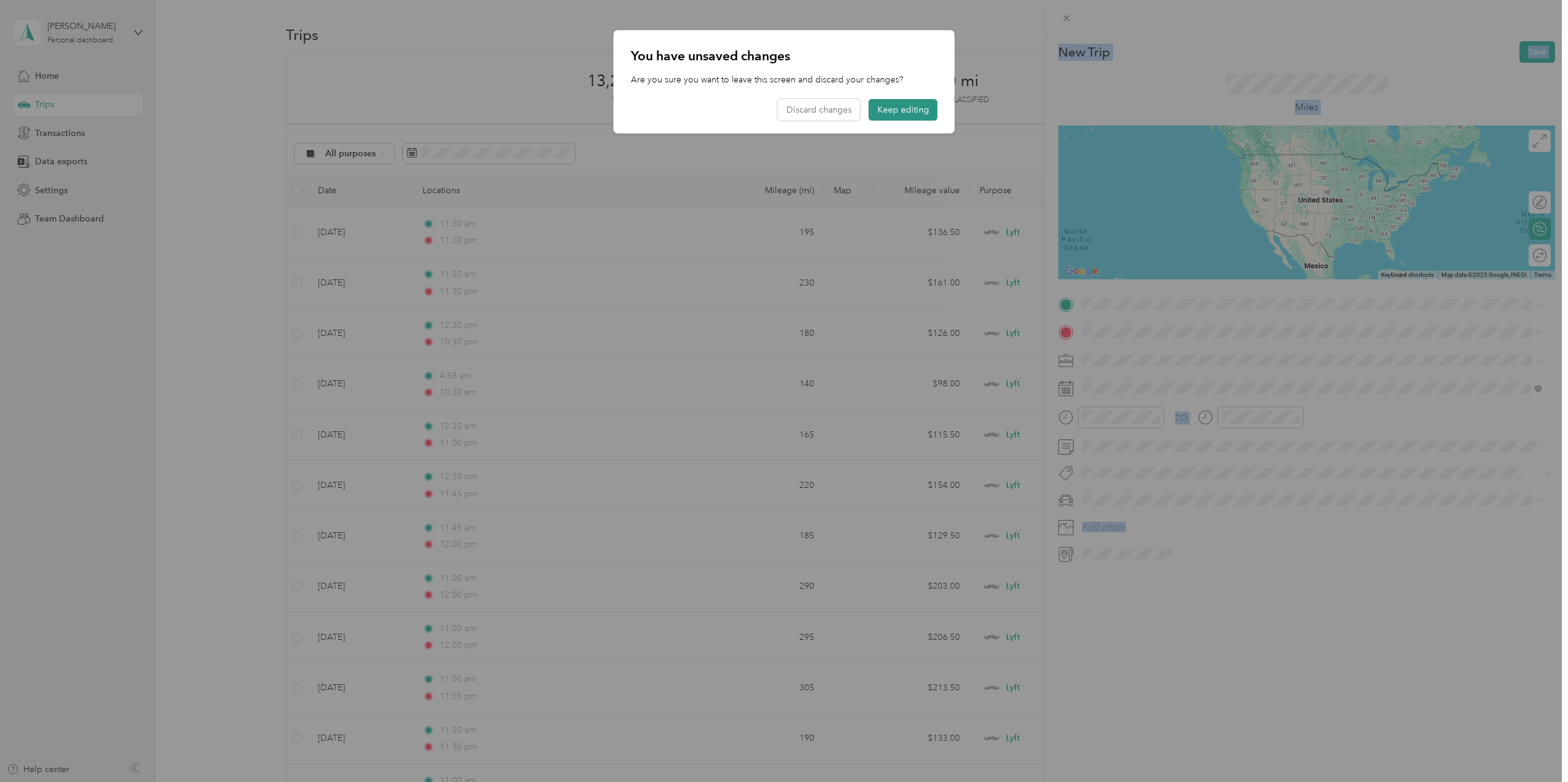
click at [887, 117] on button "Keep editing" at bounding box center [903, 110] width 69 height 22
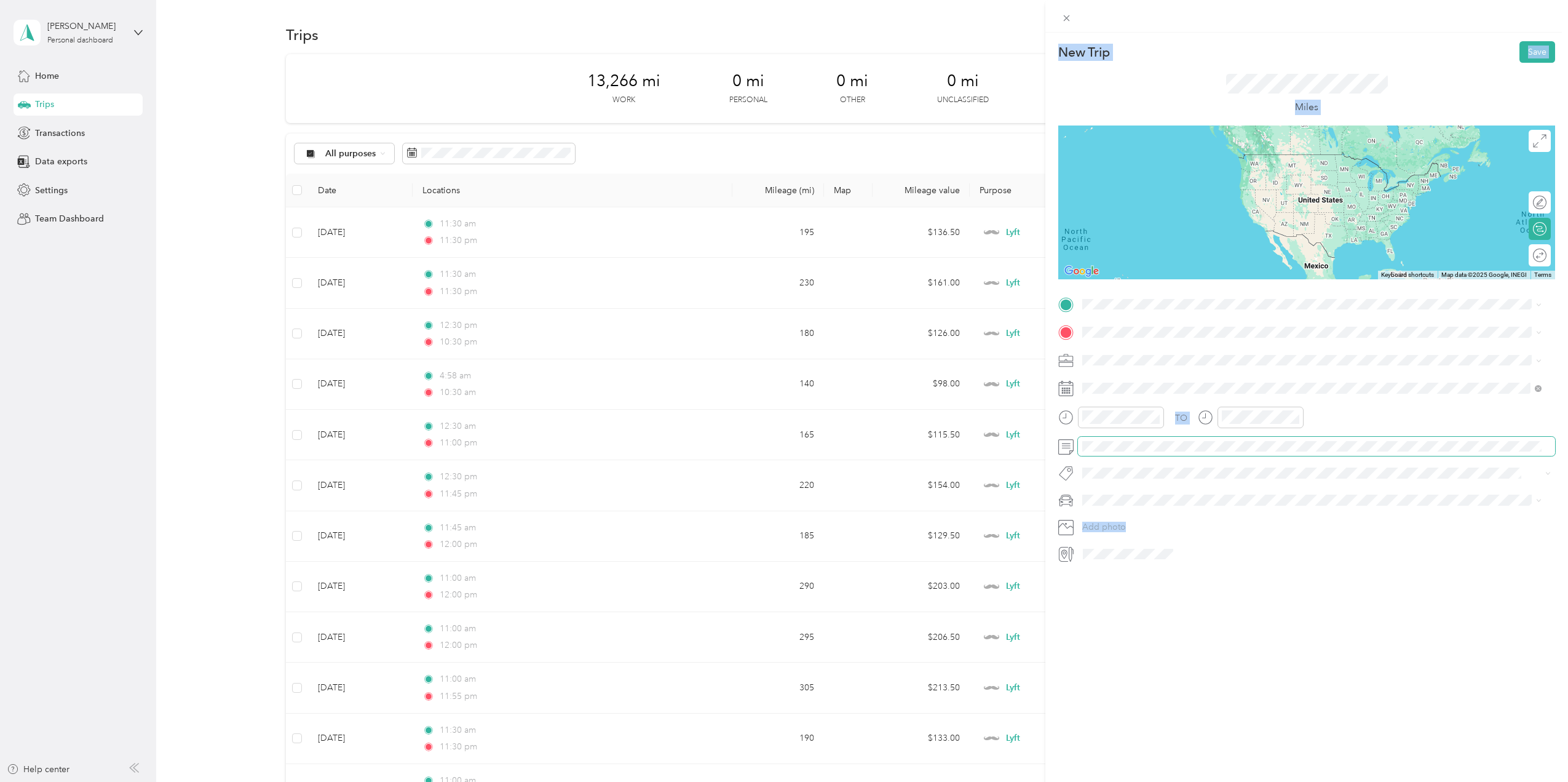
click at [1372, 440] on span at bounding box center [1316, 446] width 477 height 19
click at [1519, 51] on button "Save" at bounding box center [1536, 52] width 36 height 22
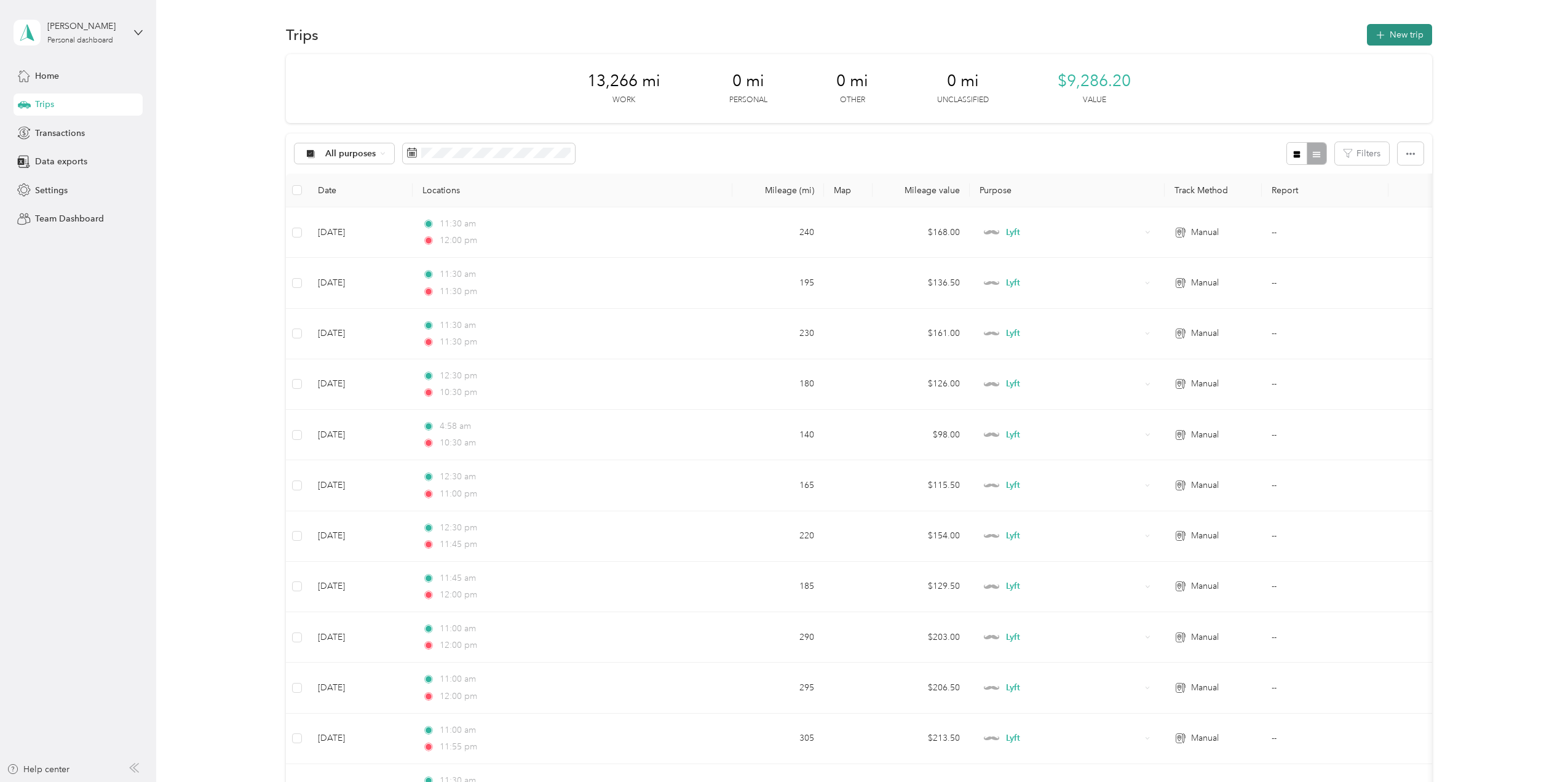
click at [1401, 32] on button "New trip" at bounding box center [1399, 34] width 65 height 22
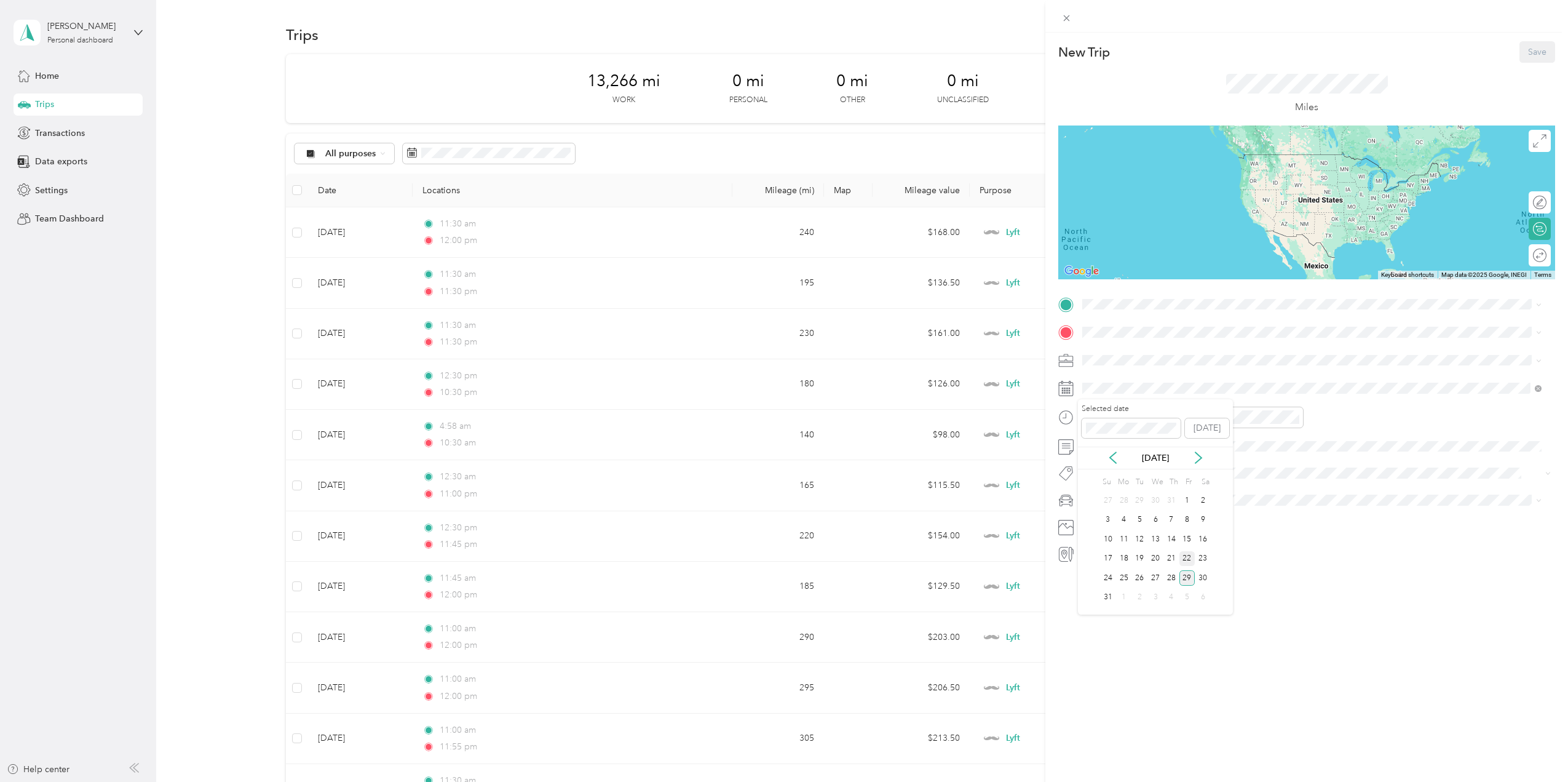
click at [1188, 559] on div "22" at bounding box center [1187, 559] width 16 height 16
click at [1081, 420] on div at bounding box center [1121, 417] width 86 height 22
click at [1160, 459] on div "PM" at bounding box center [1165, 461] width 30 height 18
click at [1368, 459] on div "TO Add photo" at bounding box center [1306, 429] width 497 height 269
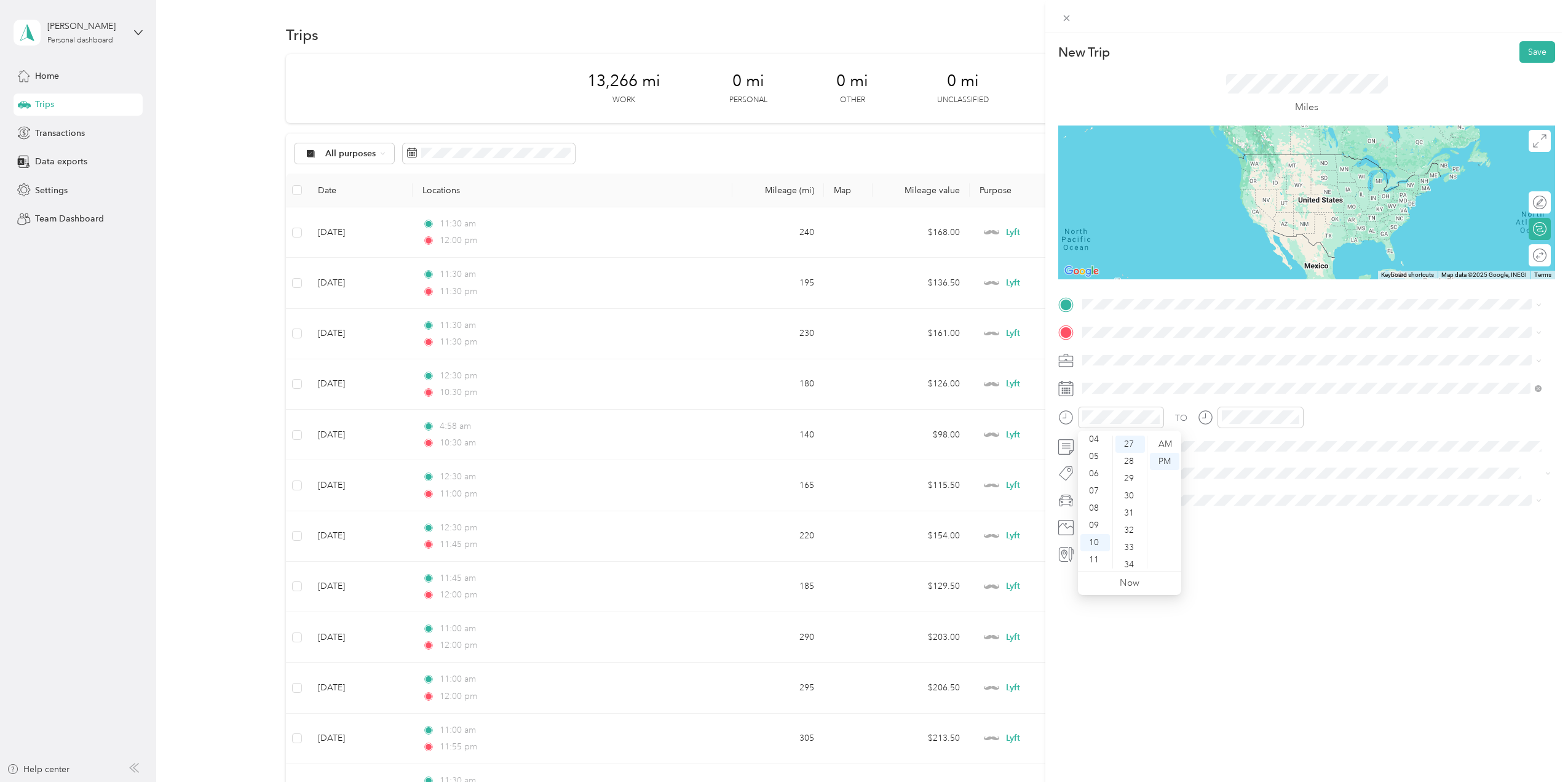
scroll to position [0, 0]
click at [1100, 441] on div "12" at bounding box center [1096, 444] width 30 height 18
click at [1132, 494] on div "30" at bounding box center [1131, 496] width 30 height 18
click at [1161, 460] on div "PM" at bounding box center [1165, 461] width 30 height 18
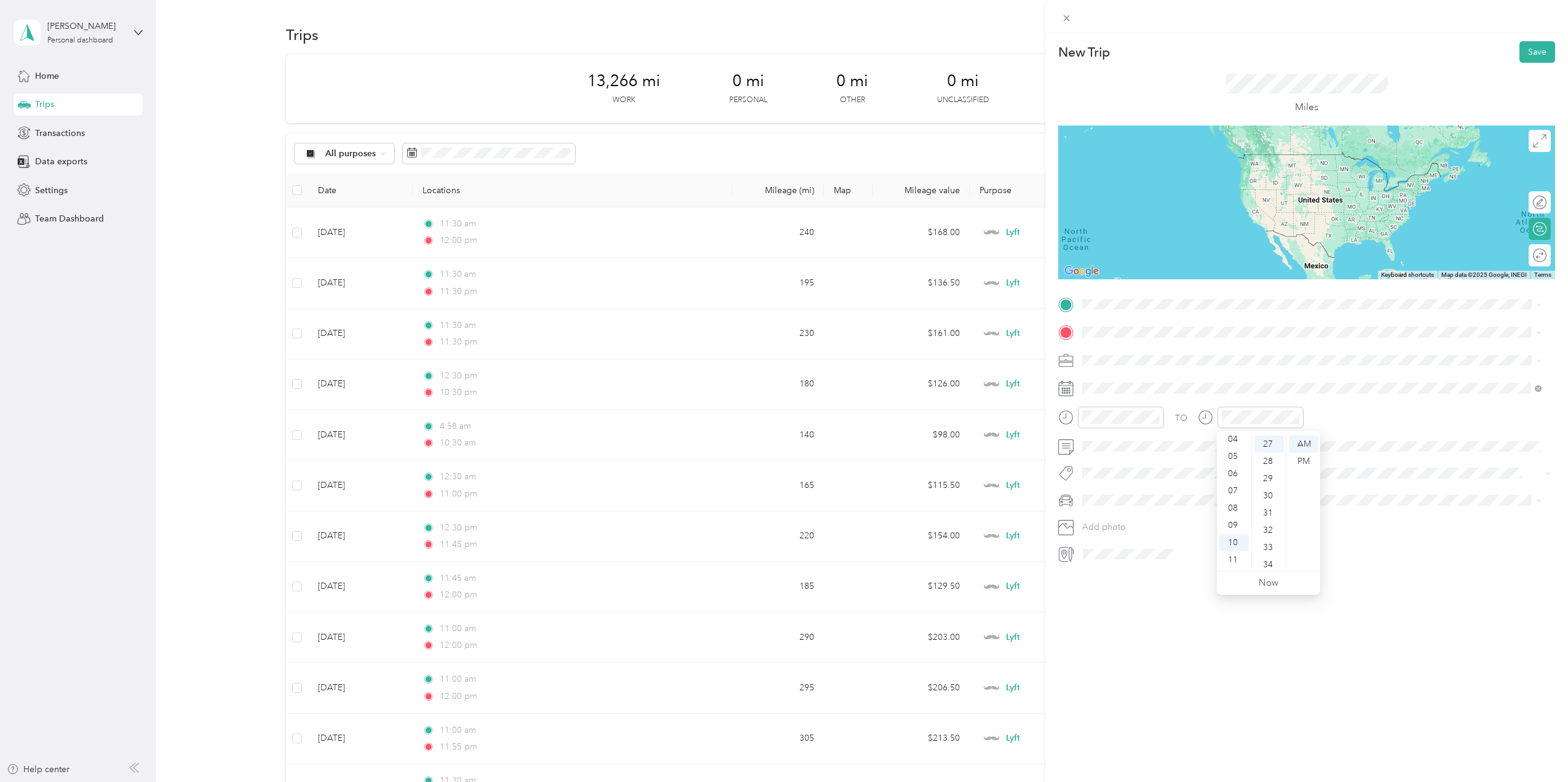
scroll to position [0, 0]
click at [1229, 482] on div "02" at bounding box center [1234, 479] width 30 height 18
click at [1267, 443] on div "00" at bounding box center [1269, 444] width 30 height 18
click at [1363, 541] on div "TO Add photo" at bounding box center [1306, 429] width 497 height 269
click at [1200, 416] on div at bounding box center [1251, 417] width 106 height 22
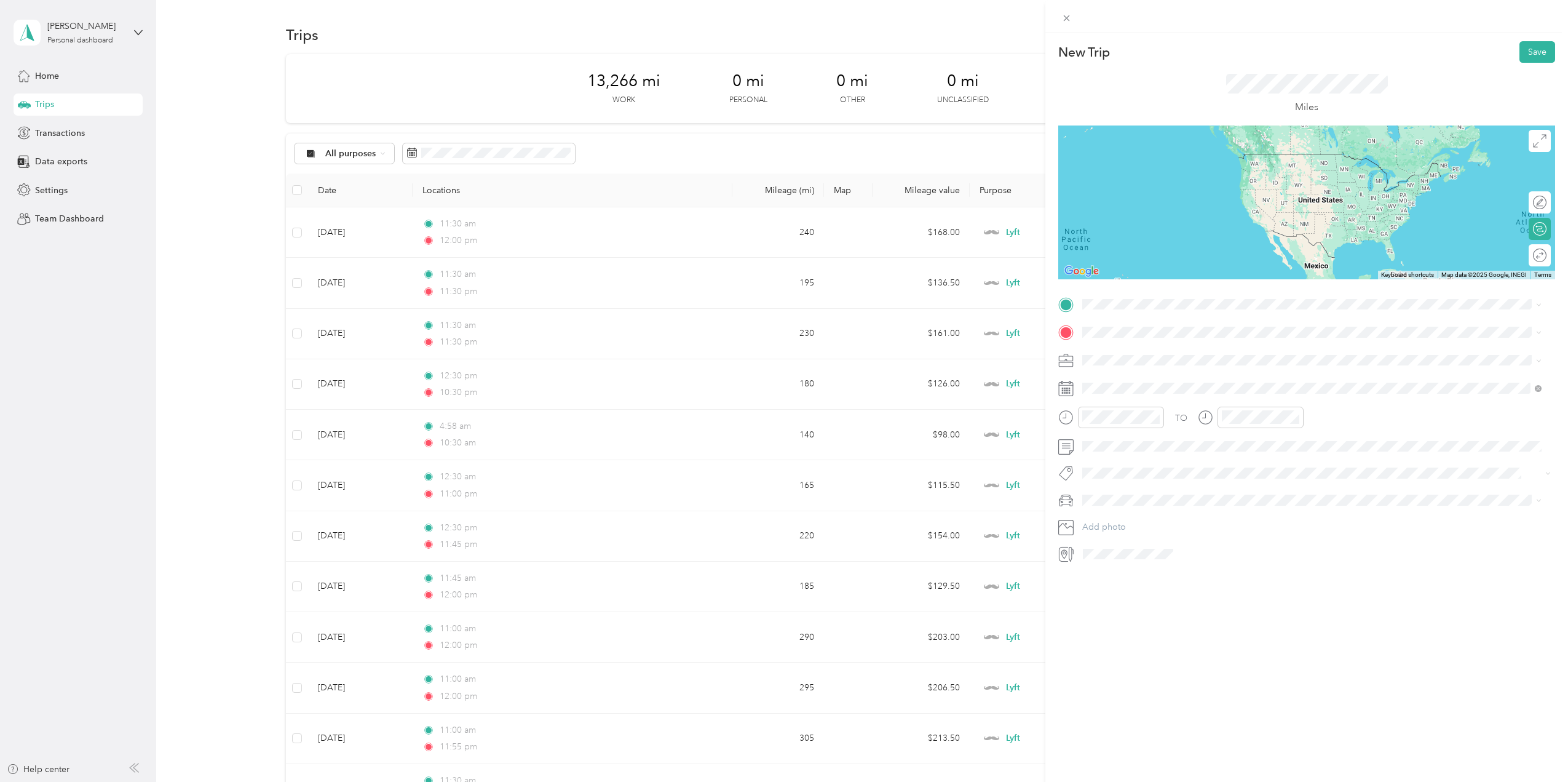
click at [1204, 416] on icon at bounding box center [1206, 417] width 16 height 16
click at [1231, 444] on div "12" at bounding box center [1234, 444] width 30 height 18
click at [1378, 536] on div "TO Add photo" at bounding box center [1306, 429] width 497 height 269
click at [1233, 442] on div "12" at bounding box center [1234, 444] width 30 height 18
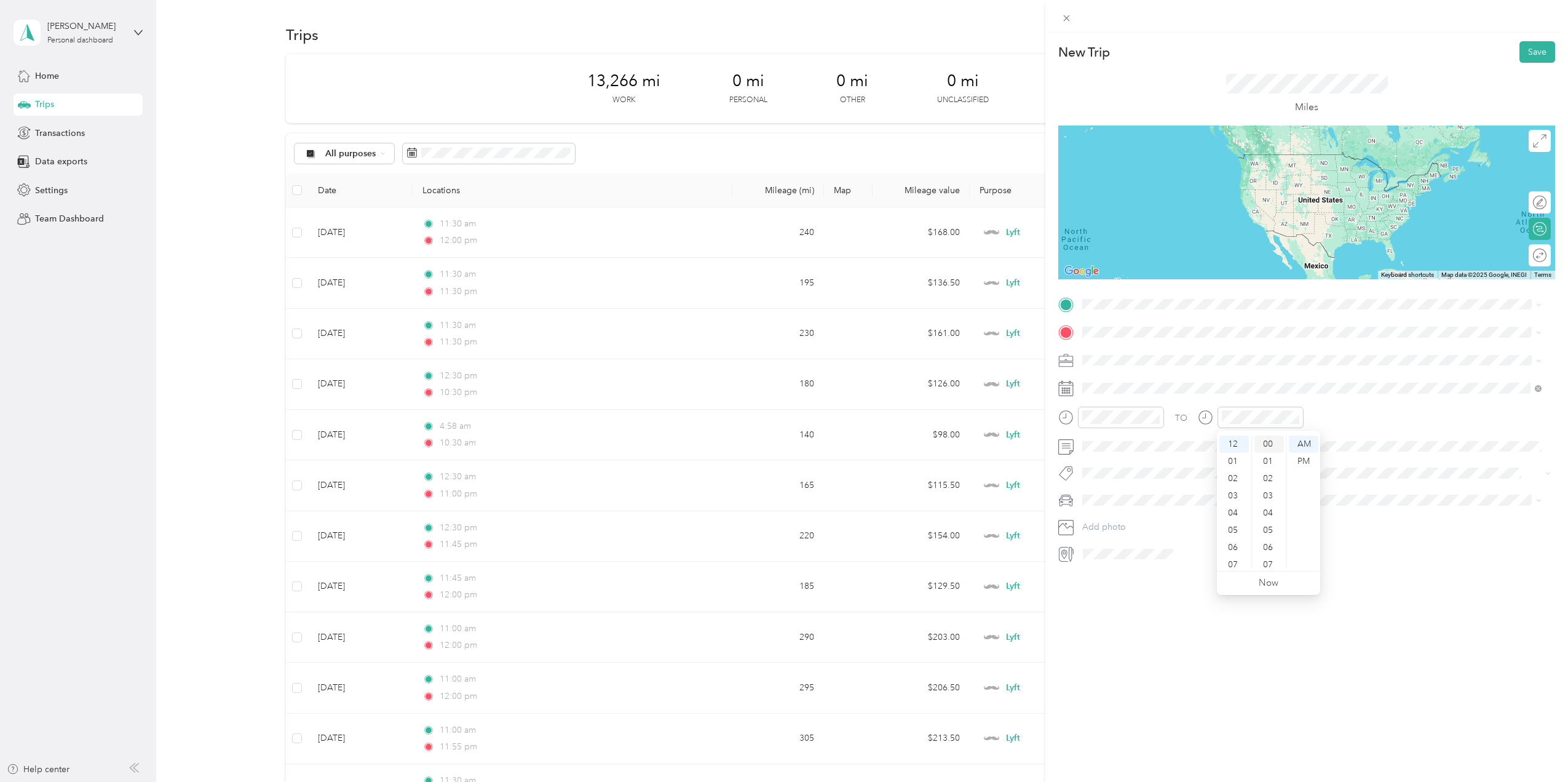
click at [1271, 442] on div "00" at bounding box center [1269, 444] width 30 height 18
click at [1313, 463] on div "PM" at bounding box center [1303, 461] width 30 height 18
click at [1407, 565] on div "New Trip Save This trip cannot be edited because it is either under review, app…" at bounding box center [1307, 423] width 522 height 782
click at [1206, 417] on div at bounding box center [1251, 417] width 106 height 22
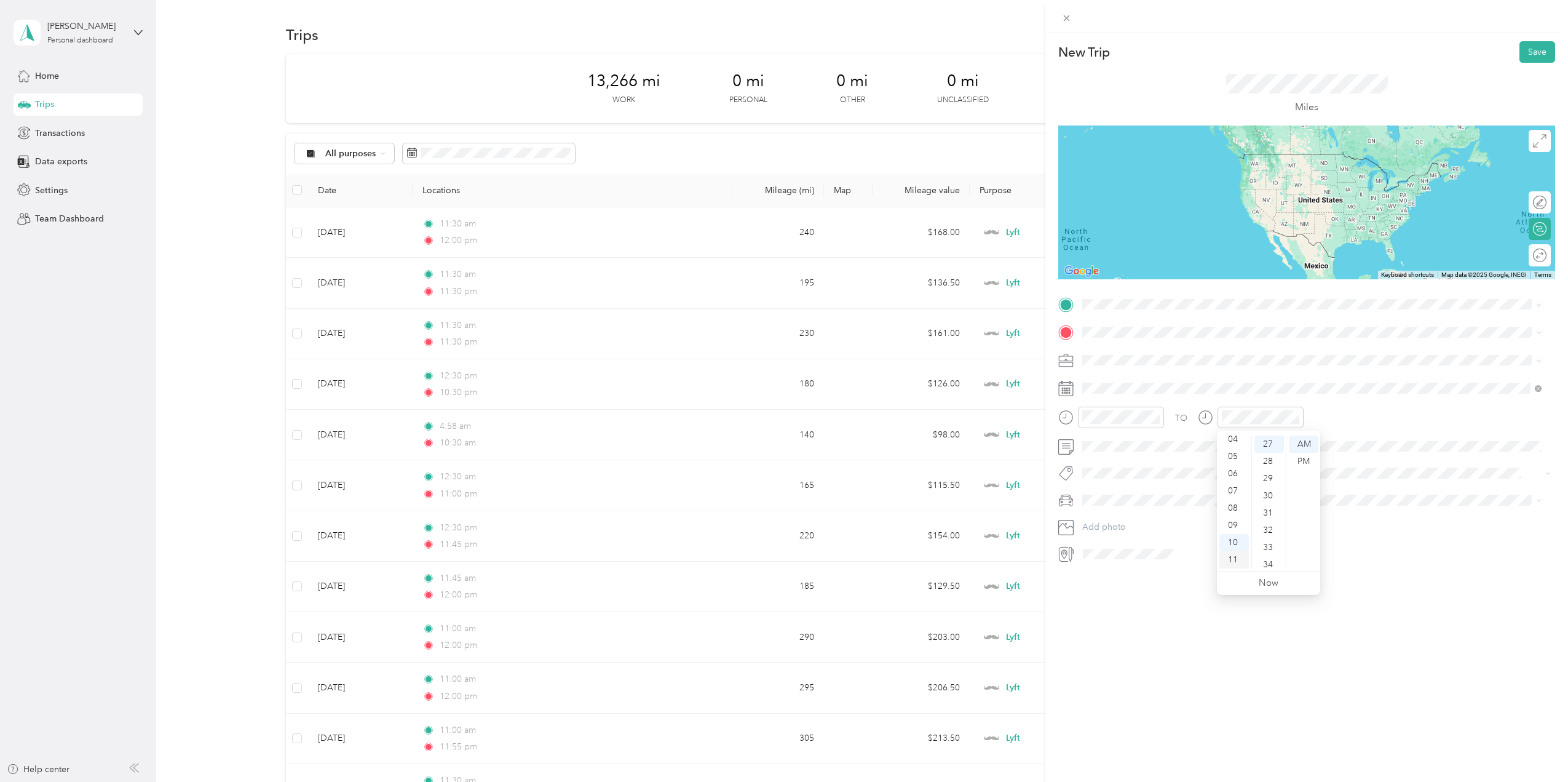
click at [1230, 560] on div "11" at bounding box center [1234, 560] width 30 height 18
click at [1309, 456] on div "PM" at bounding box center [1303, 461] width 30 height 18
click at [1423, 550] on div at bounding box center [1316, 554] width 477 height 19
click at [1113, 351] on span at bounding box center [1316, 360] width 477 height 19
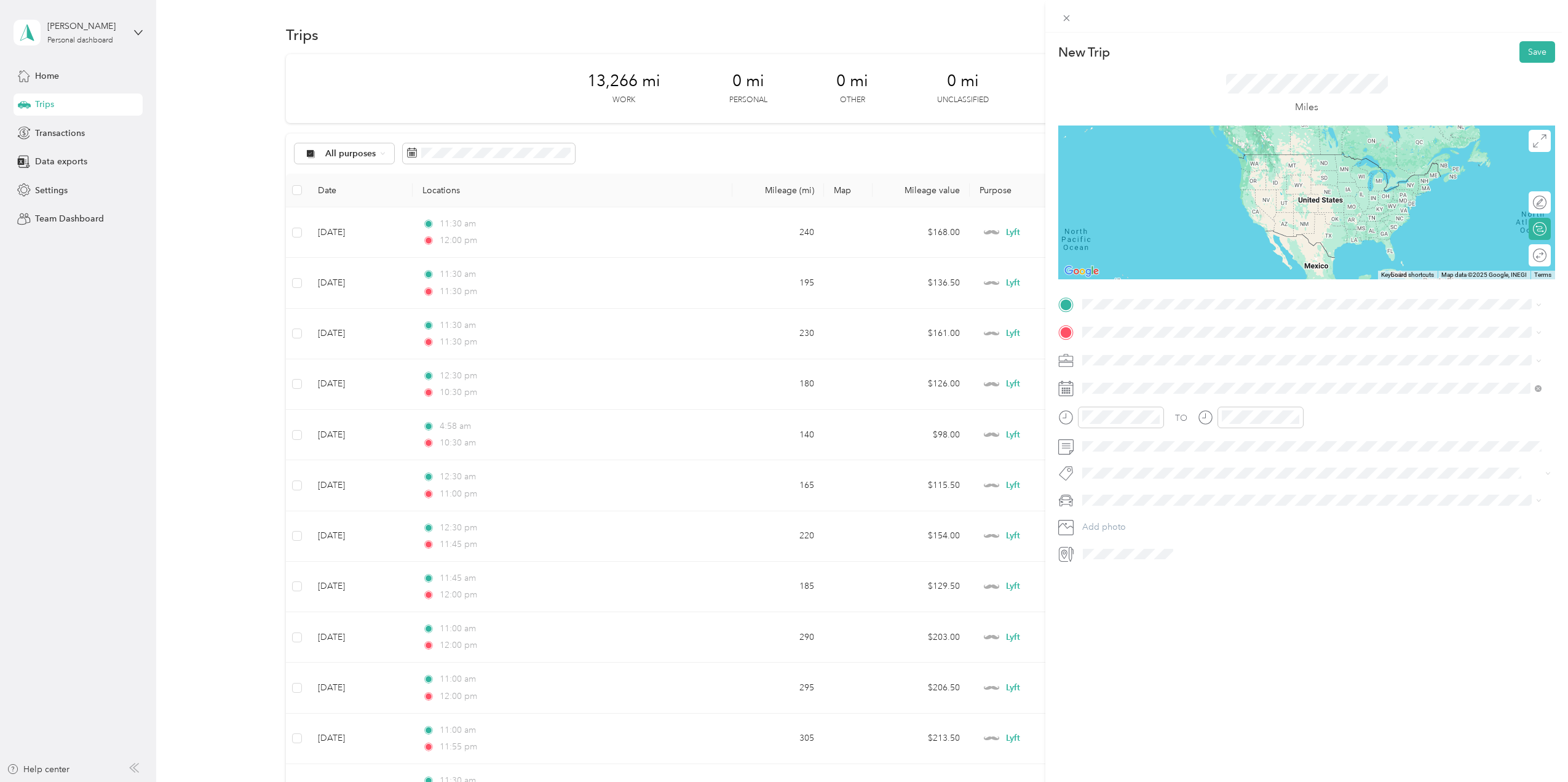
click at [1110, 425] on div "Lyft" at bounding box center [1312, 424] width 451 height 13
click at [1531, 49] on button "Save" at bounding box center [1536, 52] width 36 height 22
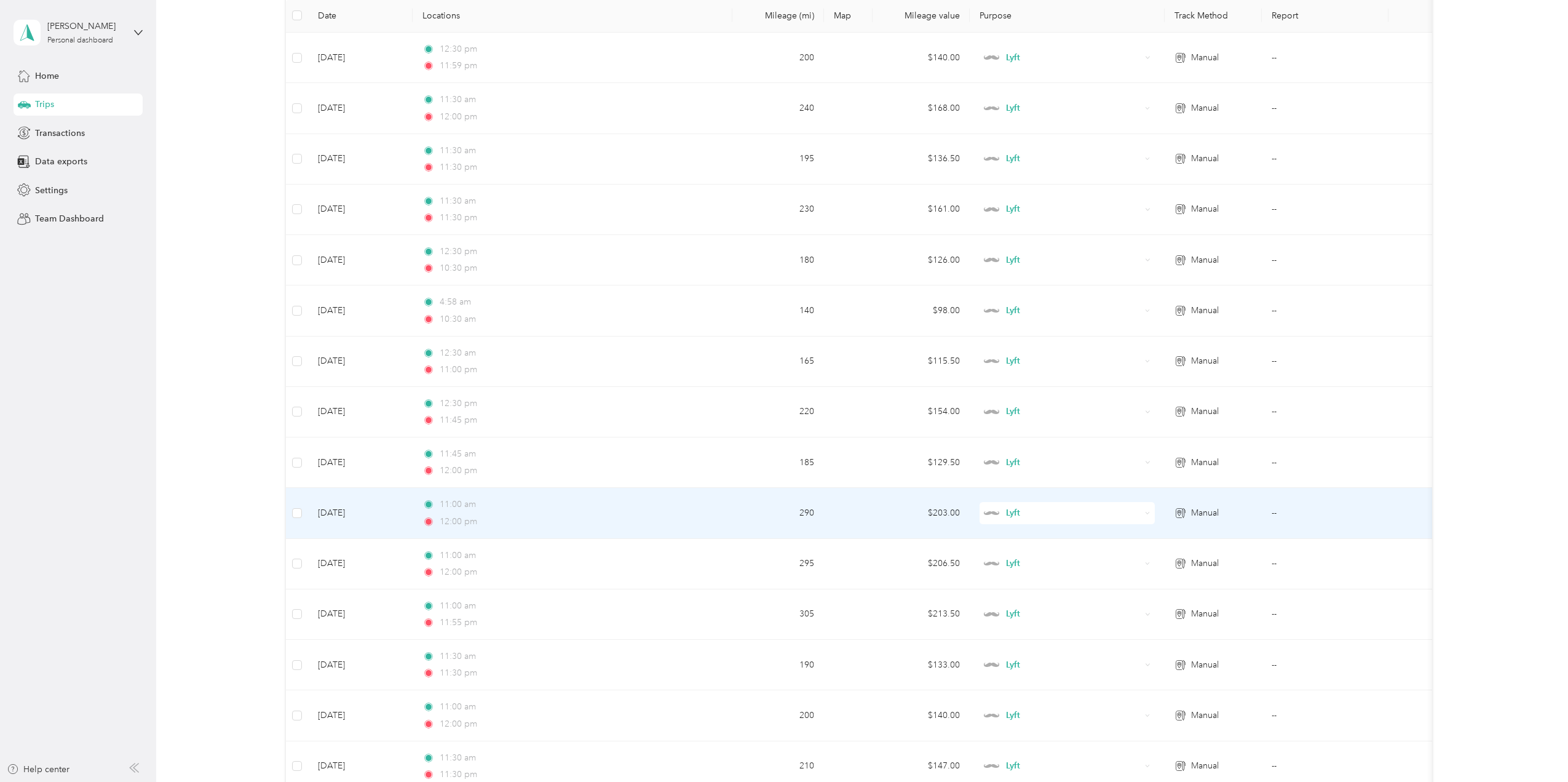
scroll to position [0, 0]
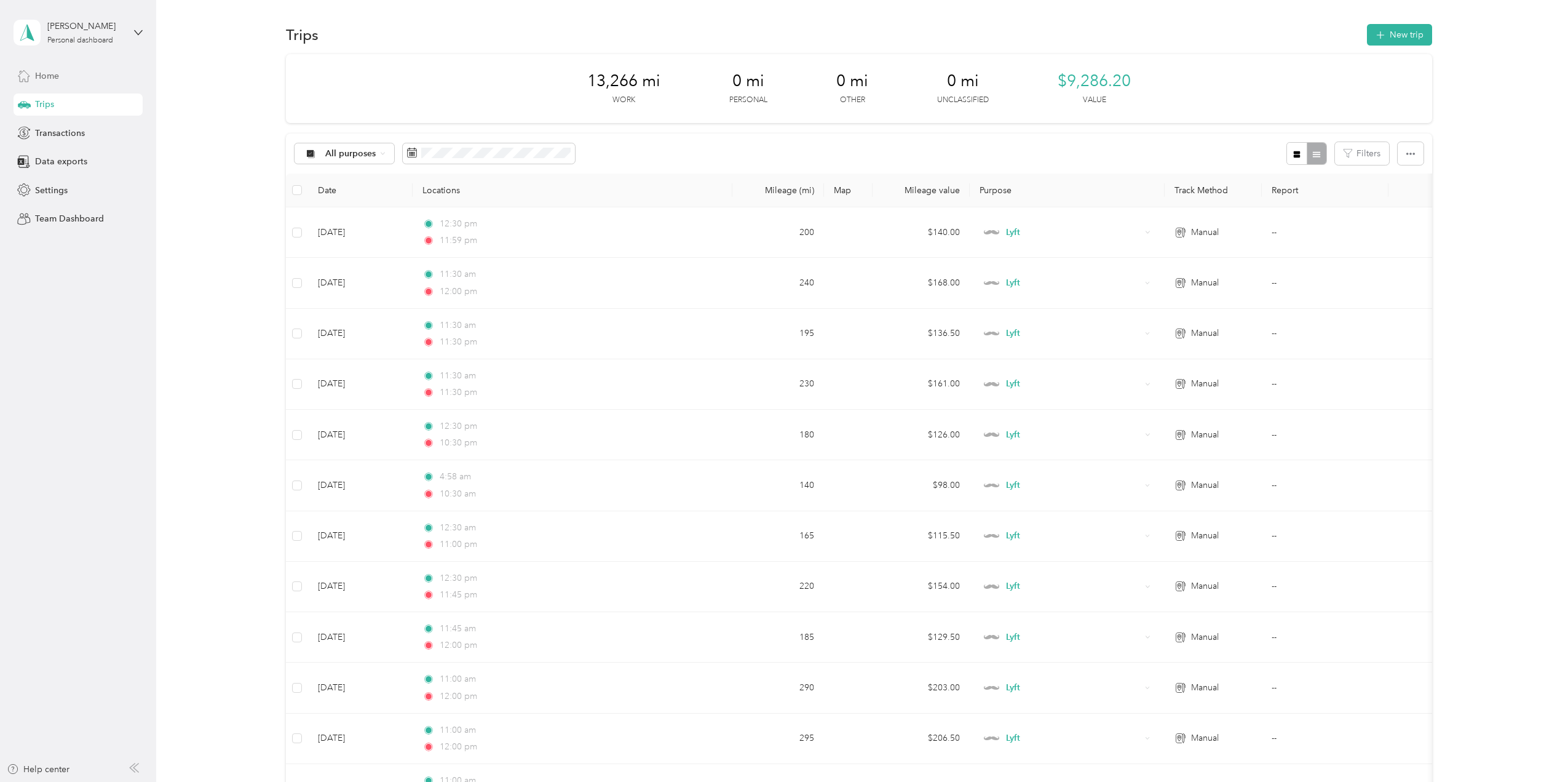
click at [60, 76] on div "Home" at bounding box center [77, 75] width 129 height 22
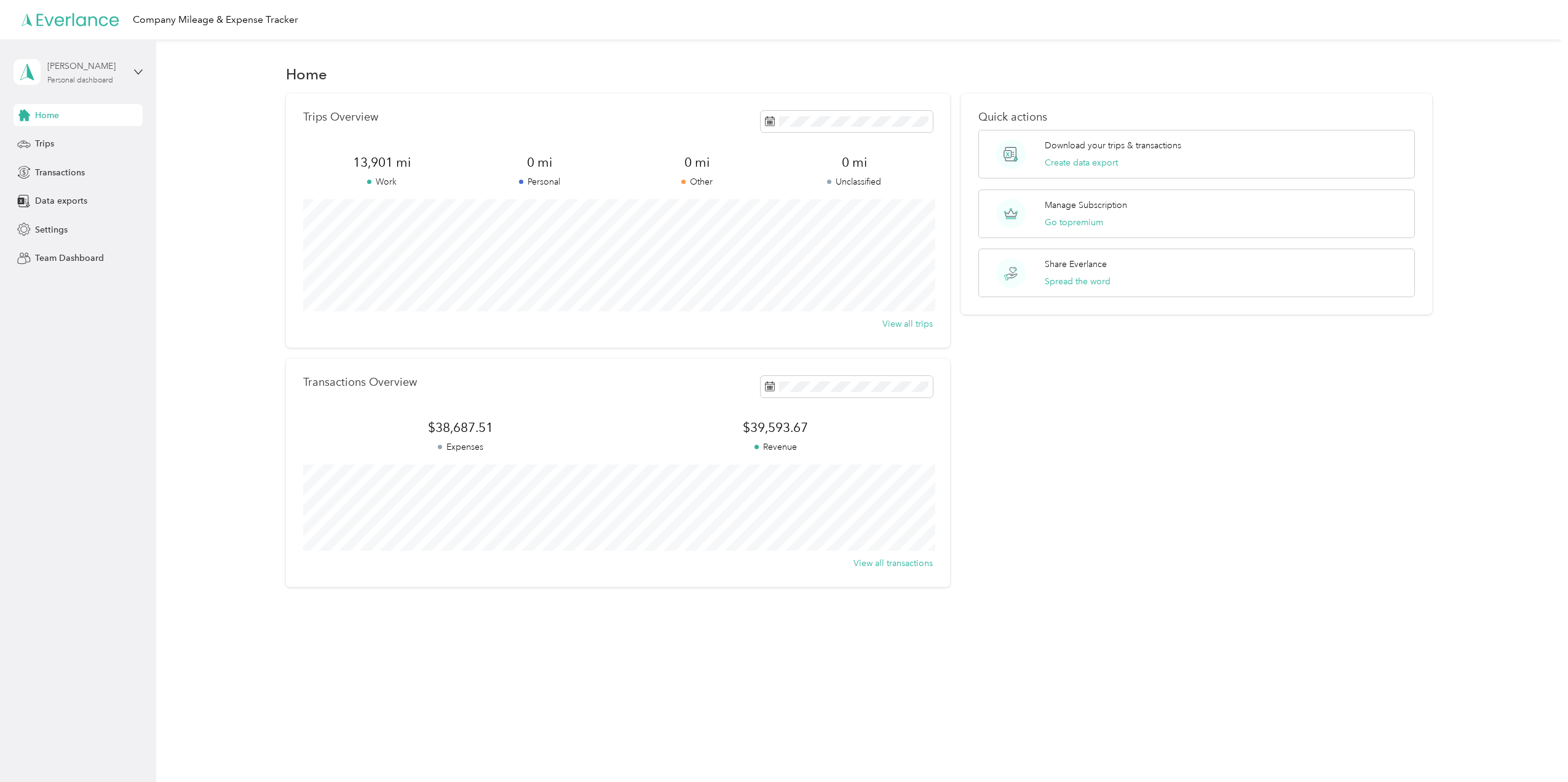
click at [89, 74] on div "[PERSON_NAME] Personal dashboard" at bounding box center [86, 72] width 77 height 25
click at [59, 139] on div "Log out" at bounding box center [48, 140] width 47 height 13
